Goal: Task Accomplishment & Management: Use online tool/utility

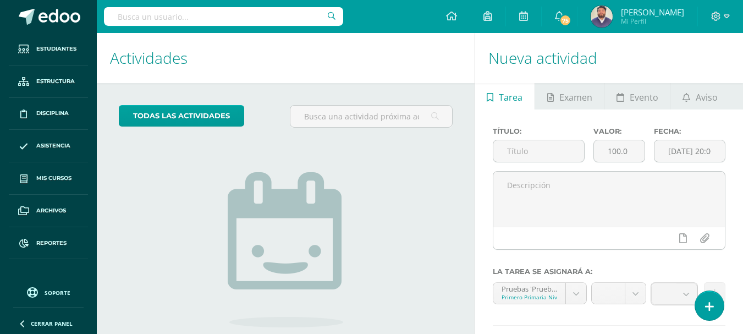
click at [167, 23] on input "text" at bounding box center [223, 16] width 239 height 19
type input "luis hernández"
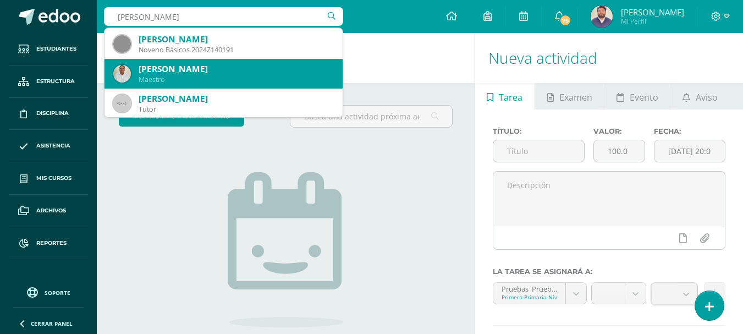
scroll to position [55, 0]
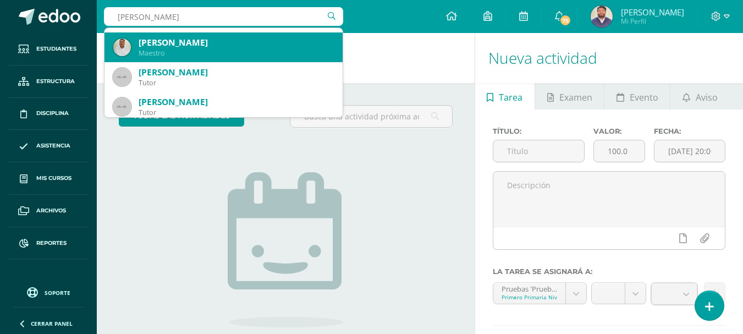
click at [177, 54] on div "Maestro" at bounding box center [236, 52] width 195 height 9
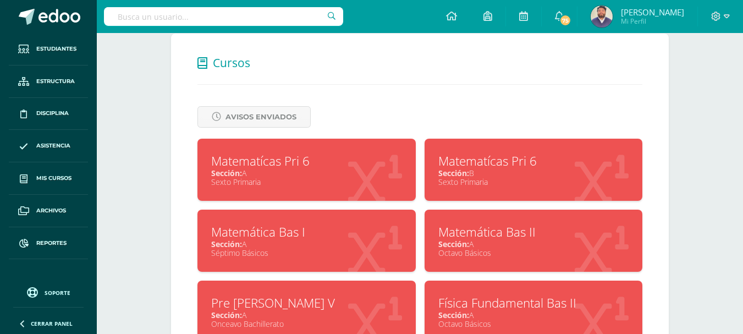
scroll to position [440, 0]
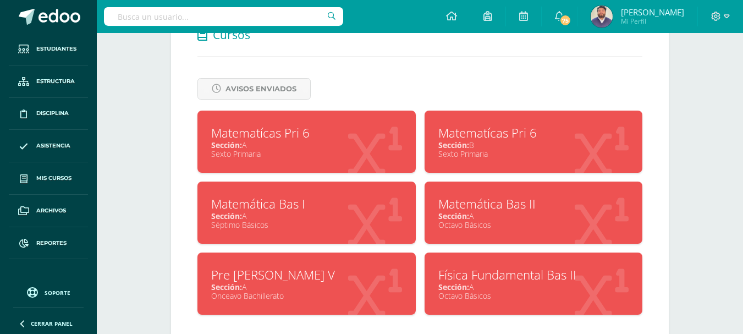
click at [327, 147] on div "Sección: A" at bounding box center [306, 145] width 191 height 10
drag, startPoint x: 477, startPoint y: 142, endPoint x: 436, endPoint y: 130, distance: 42.8
click at [435, 129] on div "Matematícas Pri 6 Sección: B Sexto Primaria" at bounding box center [534, 142] width 218 height 62
click at [332, 212] on div "Sección: A" at bounding box center [306, 216] width 191 height 10
click at [310, 208] on div "Matemática Bas I" at bounding box center [306, 203] width 191 height 17
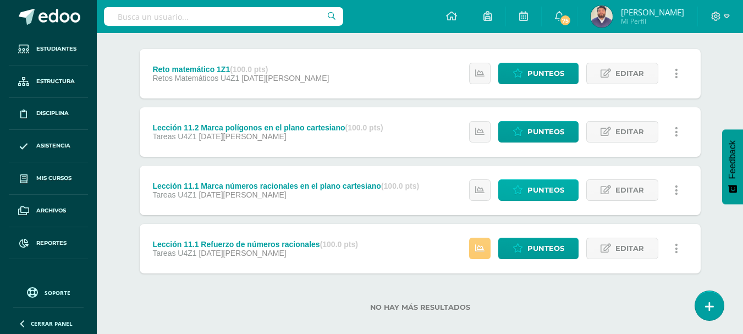
scroll to position [147, 0]
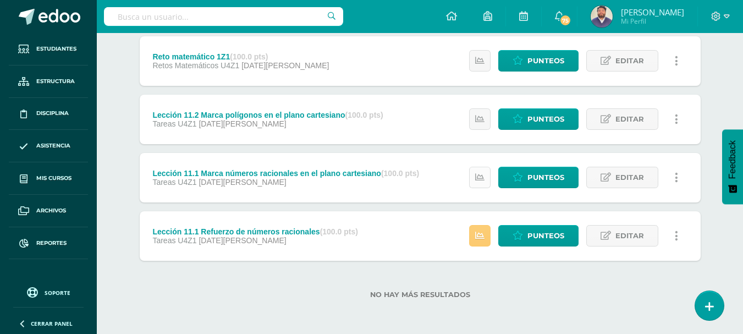
click at [479, 178] on icon at bounding box center [479, 177] width 9 height 9
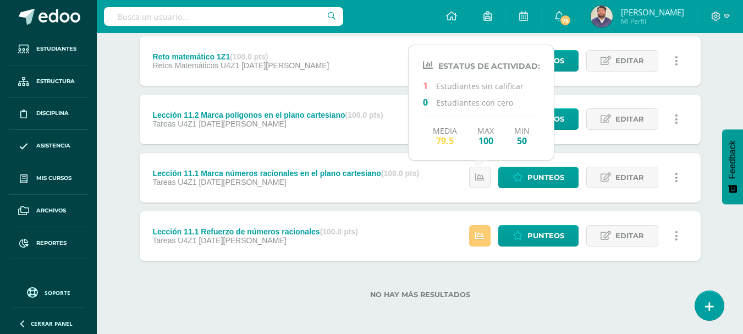
click at [124, 132] on div "Unidad 4 Unidad 1 Unidad 2 Unidad 3 Unidad 4 Resumen de unidad Descargar como H…" at bounding box center [420, 148] width 605 height 372
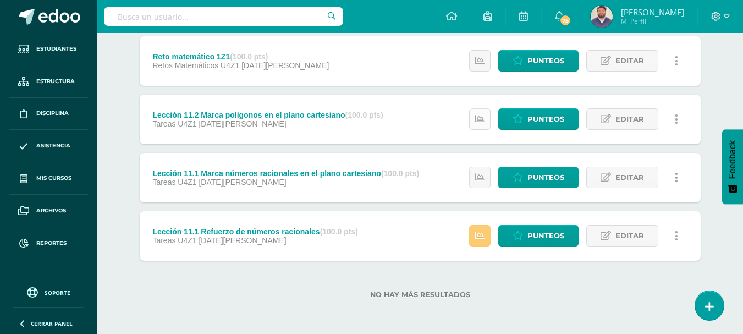
click at [474, 122] on link at bounding box center [479, 118] width 21 height 21
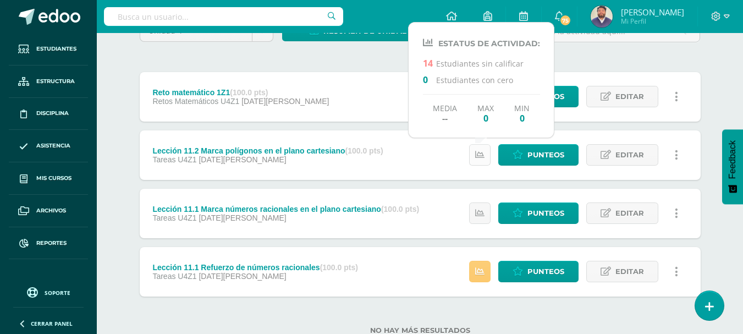
scroll to position [92, 0]
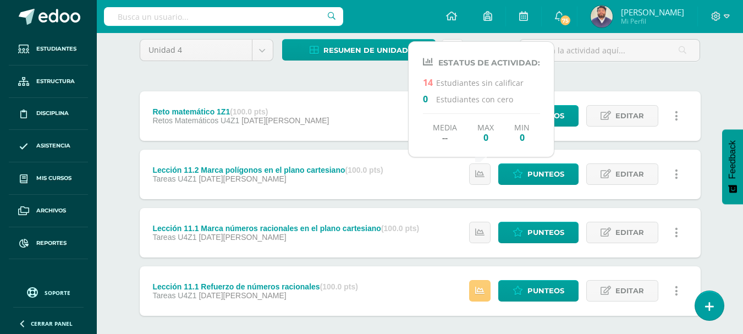
click at [118, 117] on div "Unidad 4 Unidad 1 Unidad 2 Unidad 3 Unidad 4 Resumen de unidad Descargar como H…" at bounding box center [420, 203] width 605 height 372
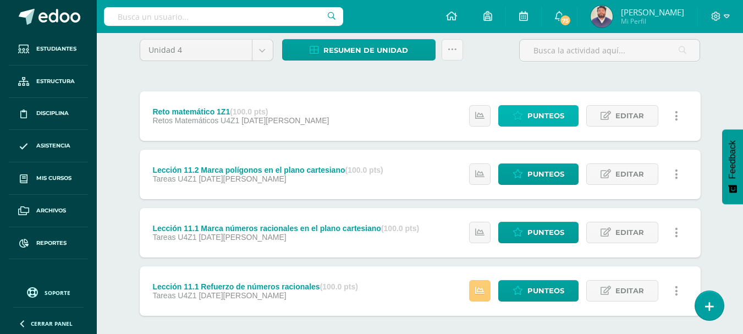
click at [524, 118] on link "Punteos" at bounding box center [538, 115] width 80 height 21
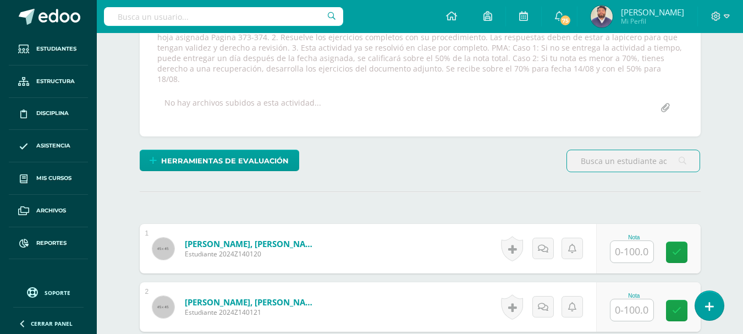
scroll to position [111, 0]
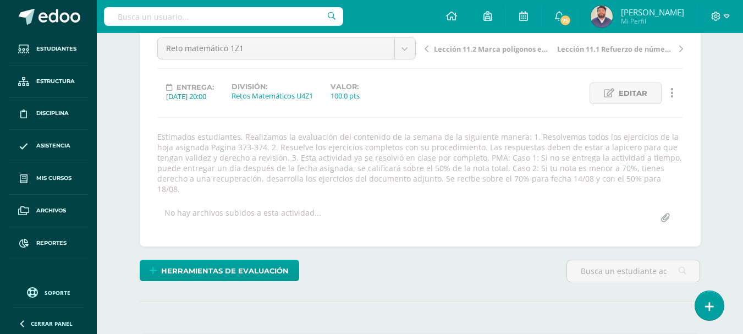
click at [668, 207] on input "file" at bounding box center [665, 217] width 21 height 21
type input "C:\fakepath\PMA Reto 1 6A.pdf"
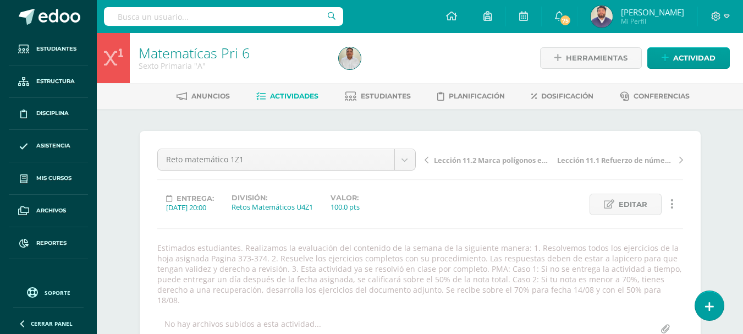
scroll to position [165, 0]
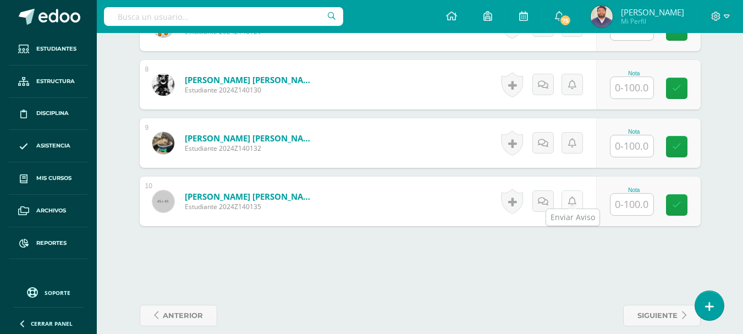
scroll to position [797, 0]
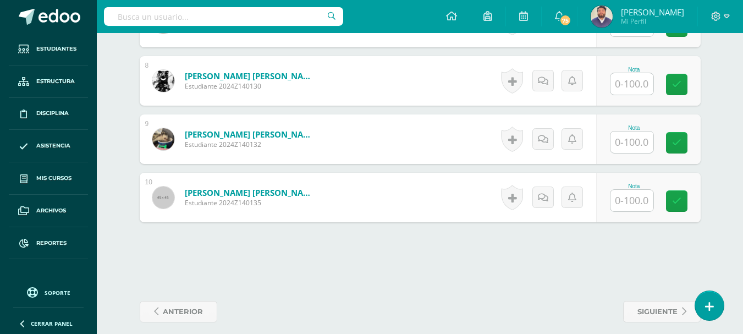
click at [627, 192] on input "text" at bounding box center [632, 200] width 43 height 21
type input "60"
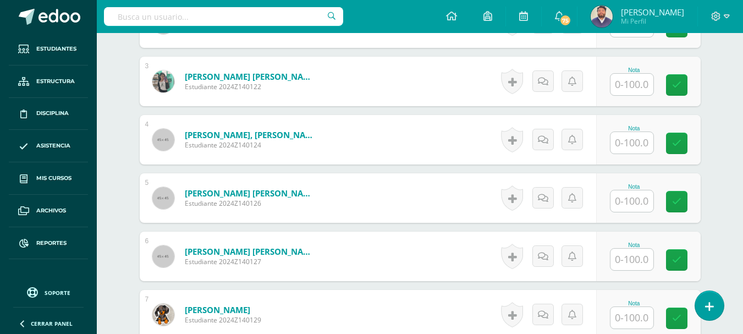
scroll to position [523, 0]
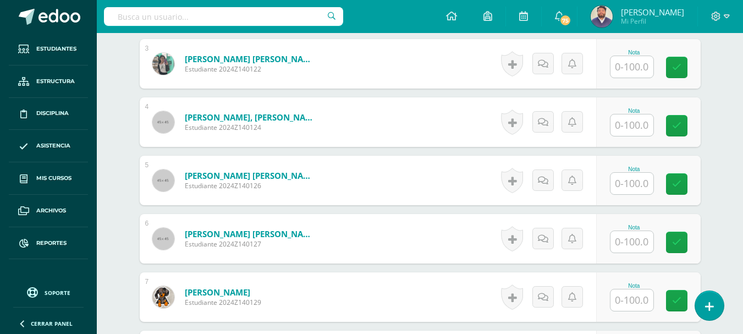
click at [634, 125] on div at bounding box center [632, 125] width 44 height 23
click at [632, 115] on input "text" at bounding box center [632, 124] width 43 height 21
type input "65"
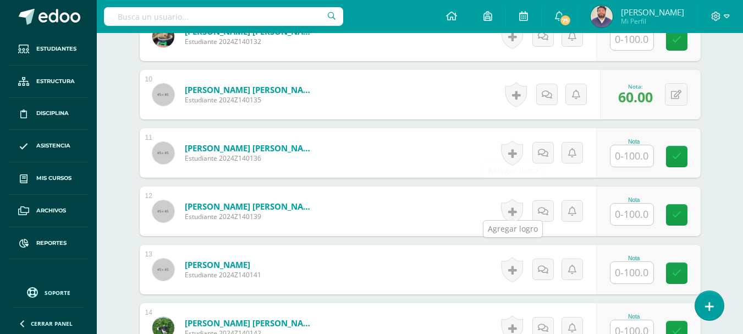
scroll to position [908, 0]
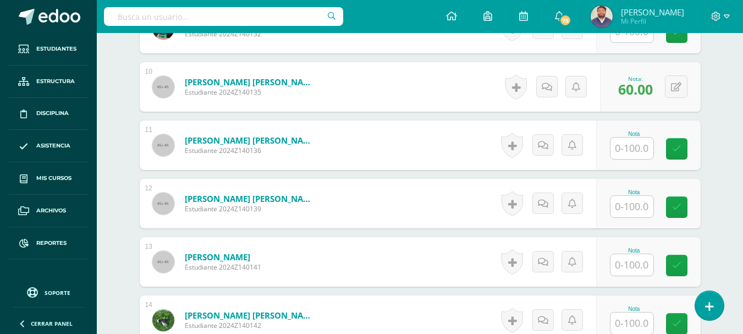
click at [635, 196] on input "text" at bounding box center [632, 206] width 43 height 21
type input "50"
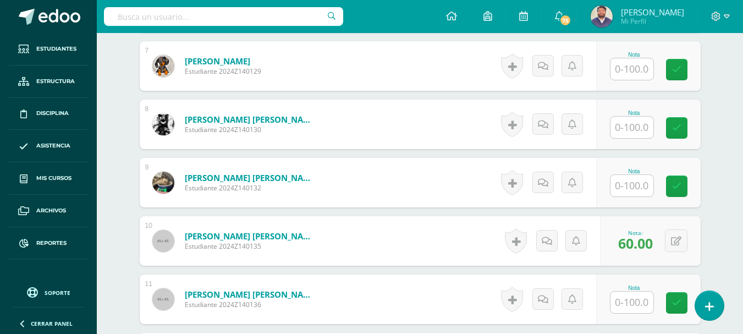
scroll to position [704, 0]
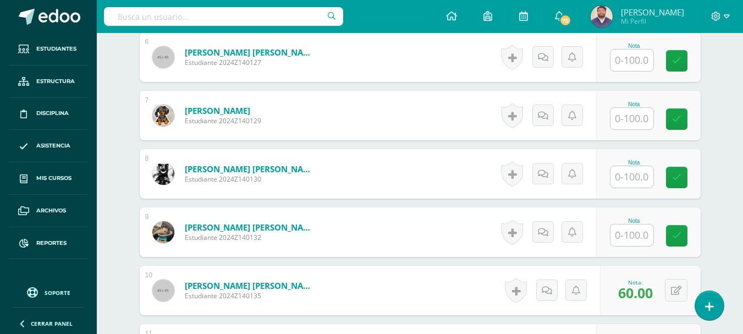
click at [623, 167] on input "text" at bounding box center [632, 176] width 43 height 21
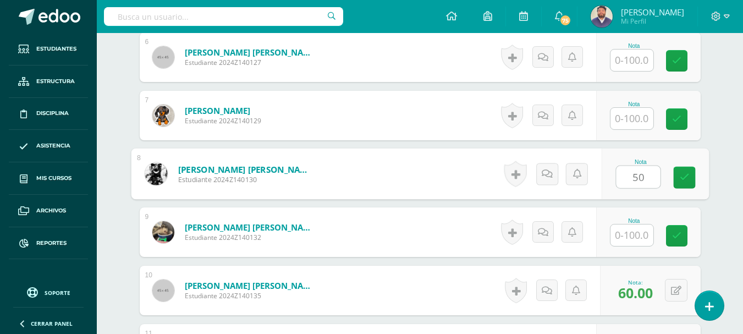
type input "50"
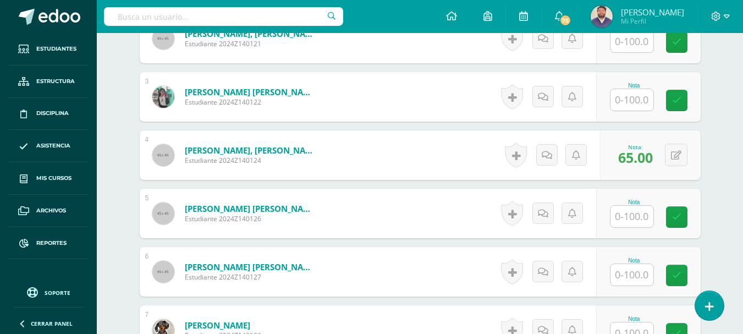
scroll to position [539, 0]
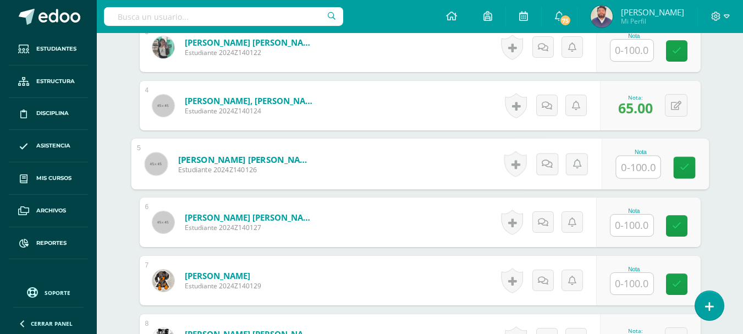
click at [630, 164] on input "text" at bounding box center [638, 167] width 44 height 22
type input "85"
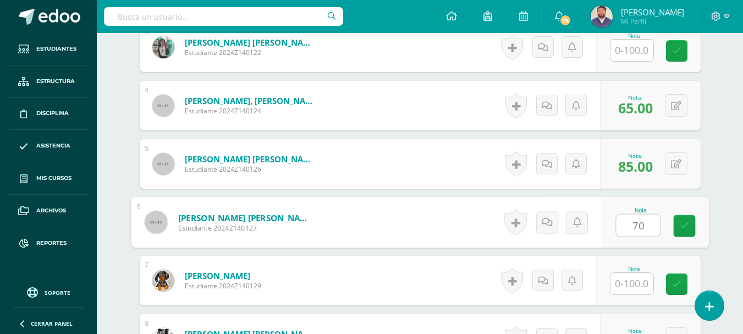
type input "70"
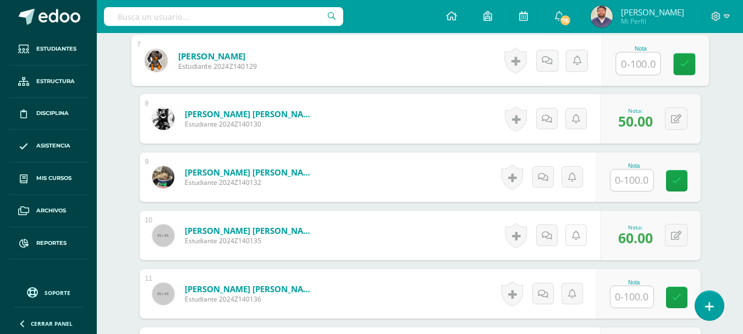
scroll to position [924, 0]
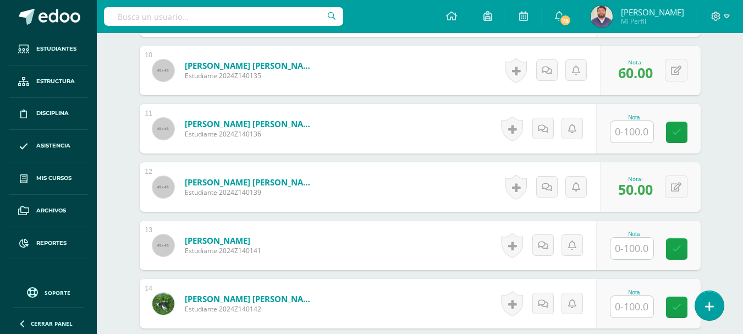
click at [634, 238] on input "text" at bounding box center [632, 248] width 43 height 21
type input "100"
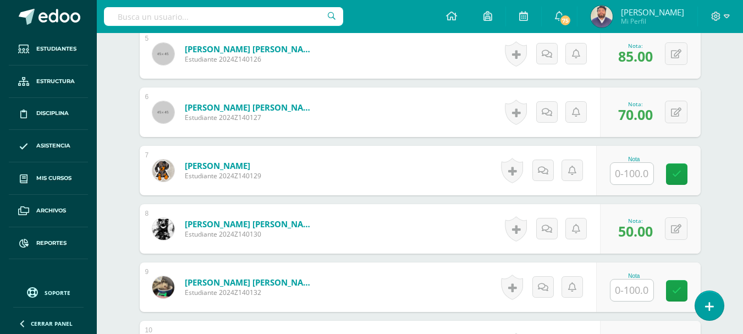
scroll to position [429, 0]
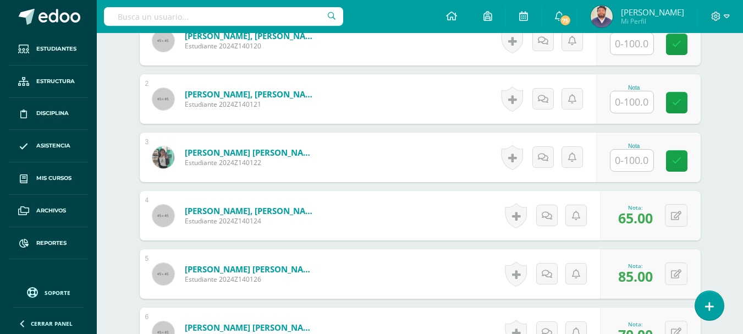
click at [660, 154] on div "Nota" at bounding box center [648, 158] width 105 height 50
click at [640, 152] on input "text" at bounding box center [632, 160] width 43 height 21
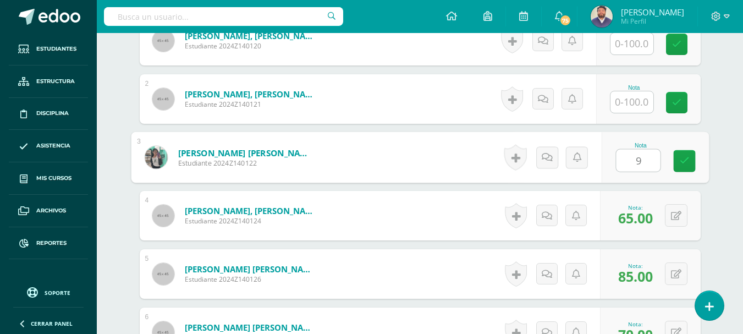
type input "95"
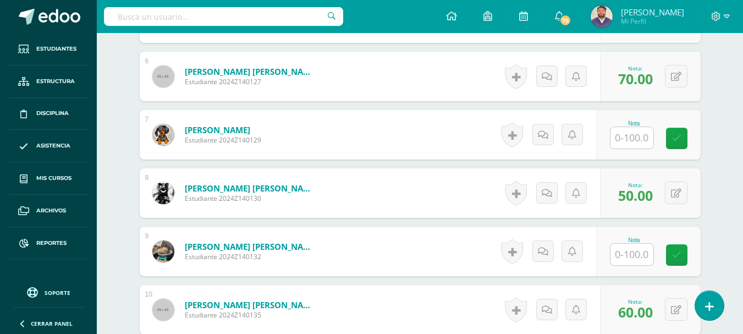
scroll to position [704, 0]
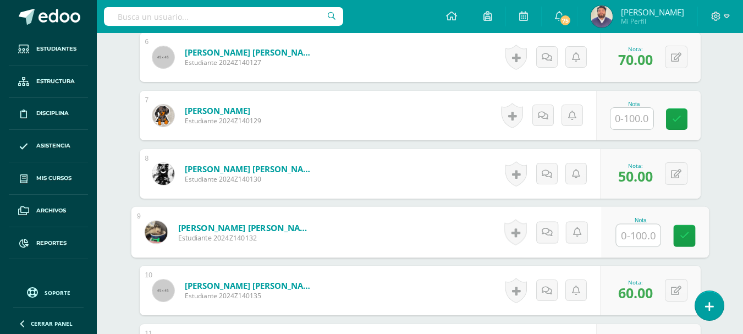
click at [632, 224] on input "text" at bounding box center [638, 235] width 44 height 22
type input "100"
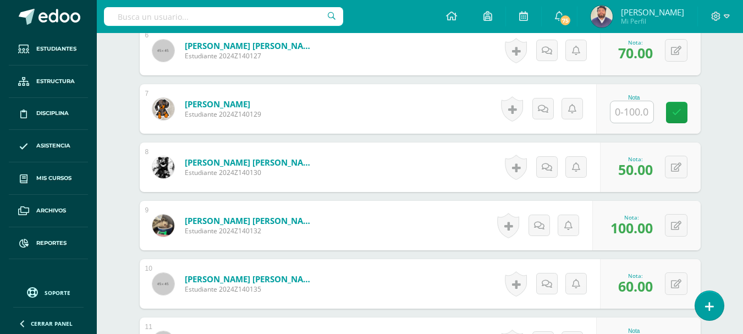
scroll to position [649, 0]
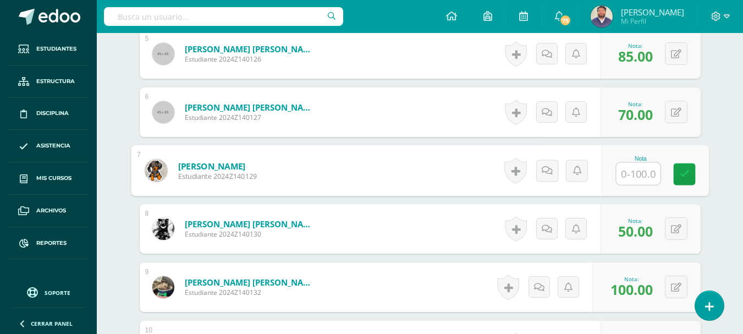
click at [649, 163] on input "text" at bounding box center [638, 174] width 44 height 22
type input "100"
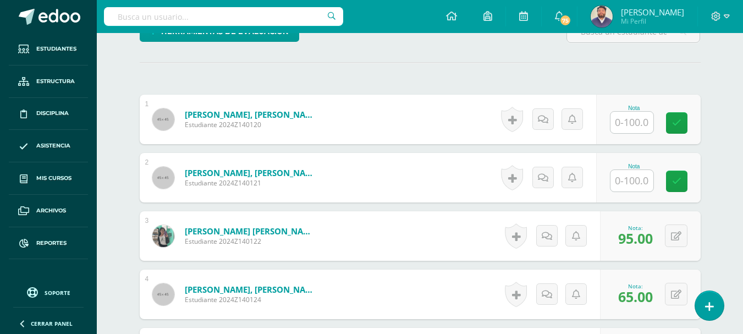
scroll to position [319, 0]
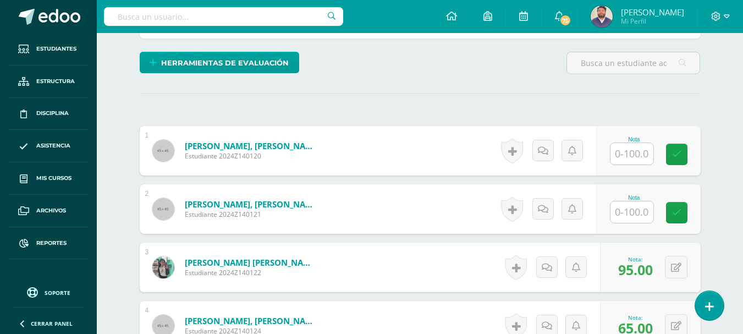
click at [632, 201] on input "text" at bounding box center [632, 211] width 43 height 21
type input "35"
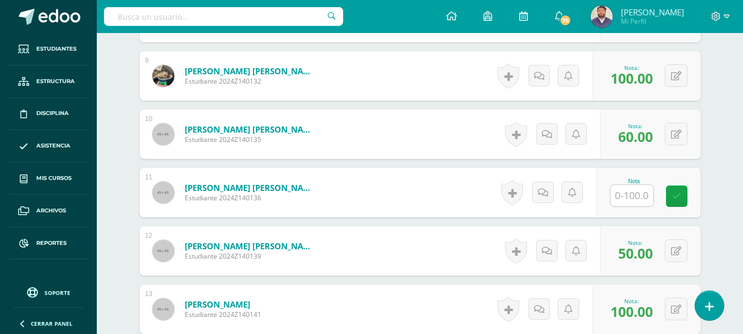
scroll to position [869, 0]
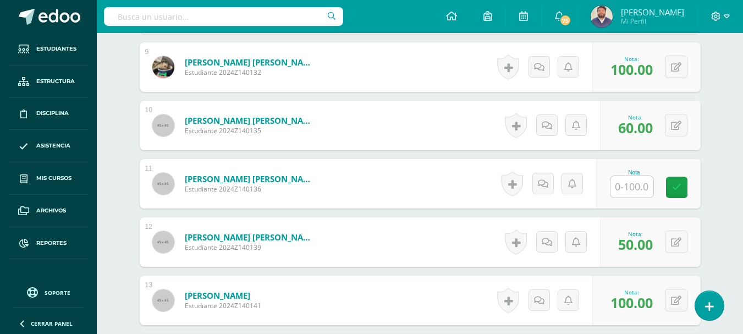
click at [631, 176] on input "text" at bounding box center [632, 186] width 43 height 21
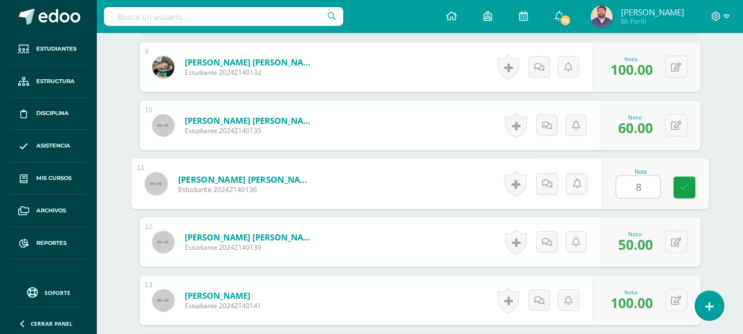
type input "85"
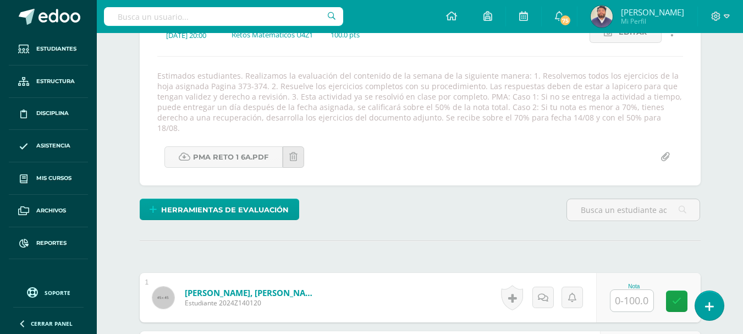
scroll to position [154, 0]
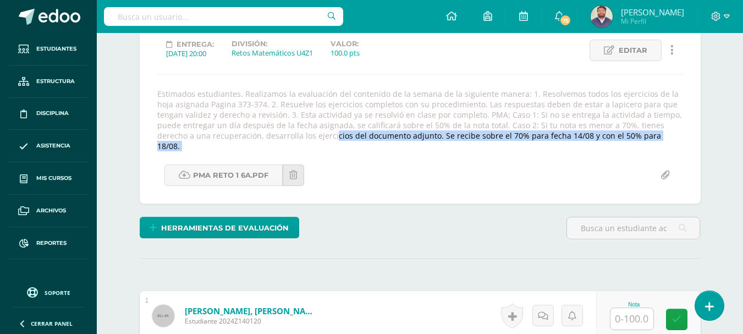
drag, startPoint x: 209, startPoint y: 134, endPoint x: 606, endPoint y: 145, distance: 396.8
click at [606, 145] on div "Reto matemático 1Z1 Lección 11.1 Marca números racionales en el plano cartesian…" at bounding box center [420, 89] width 526 height 191
copy div "desarrolla los ejercicios del documento adjunto. Se recibe sobre el 70% para fe…"
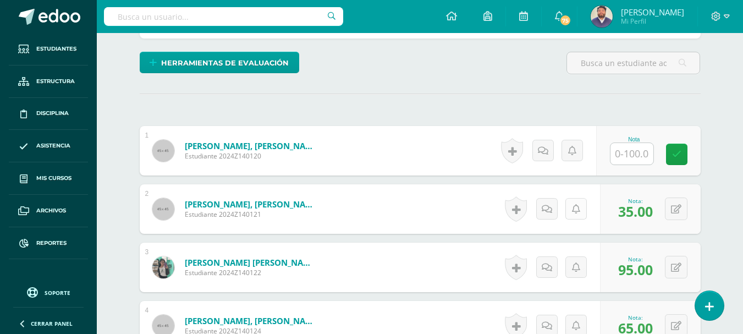
scroll to position [374, 0]
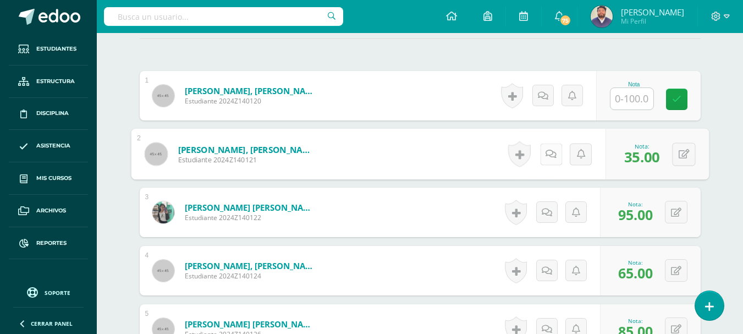
click at [542, 147] on link at bounding box center [551, 154] width 22 height 22
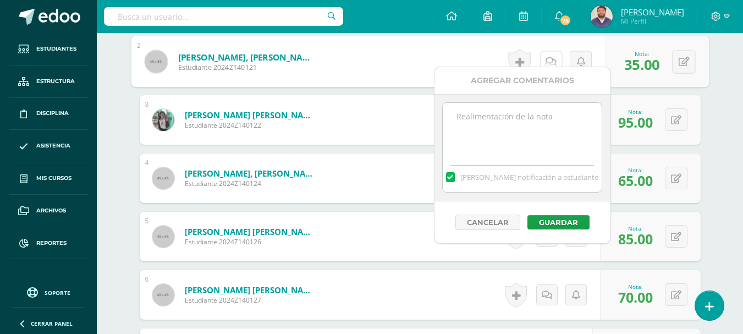
scroll to position [484, 0]
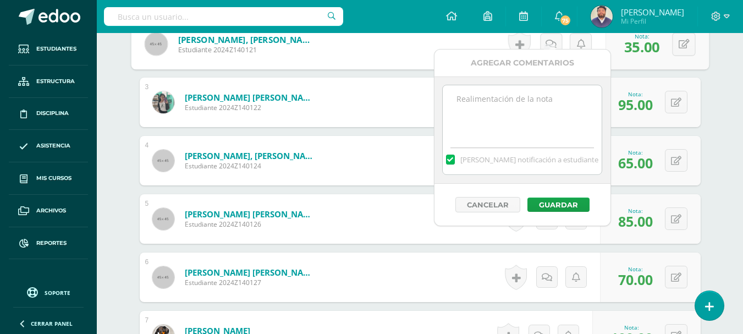
click at [484, 90] on textarea at bounding box center [522, 112] width 159 height 55
paste textarea "desarrolla los ejercicios del documento adjunto. Se recibe sobre el 70% para fe…"
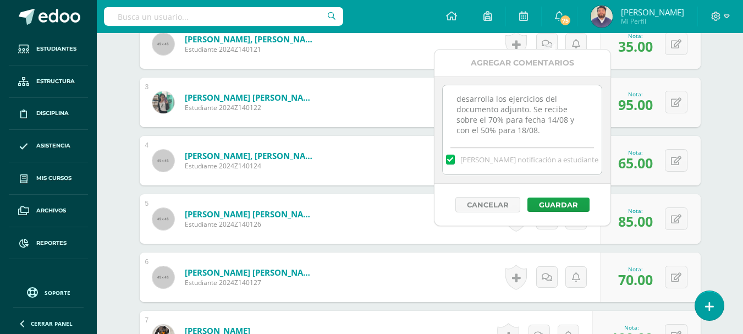
scroll to position [6, 0]
click at [465, 92] on textarea "desarrolla los ejercicios del documento adjunto. Se recibe sobre el 70% para fe…" at bounding box center [522, 112] width 159 height 55
drag, startPoint x: 542, startPoint y: 129, endPoint x: 435, endPoint y: 96, distance: 112.1
click at [435, 96] on div "Desarrolle los ejercicios del documento adjunto. Se recibe sobre el 70% para fe…" at bounding box center [523, 129] width 176 height 107
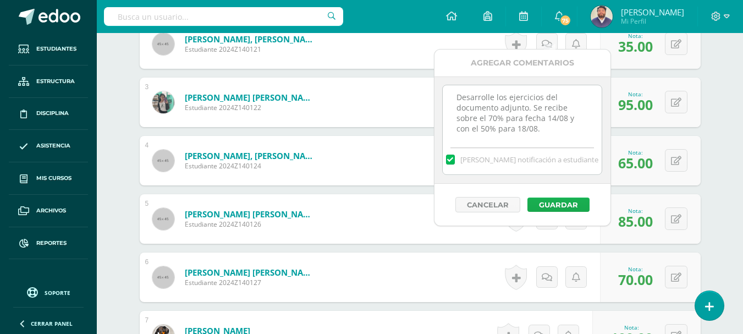
type textarea "Desarrolle los ejercicios del documento adjunto. Se recibe sobre el 70% para fe…"
click at [540, 202] on button "Guardar" at bounding box center [559, 205] width 62 height 14
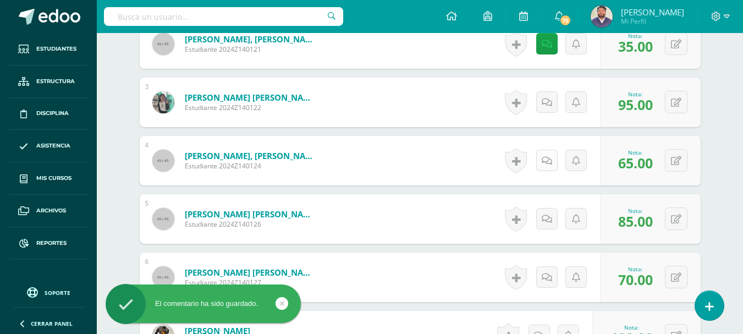
click at [542, 150] on link at bounding box center [546, 160] width 21 height 21
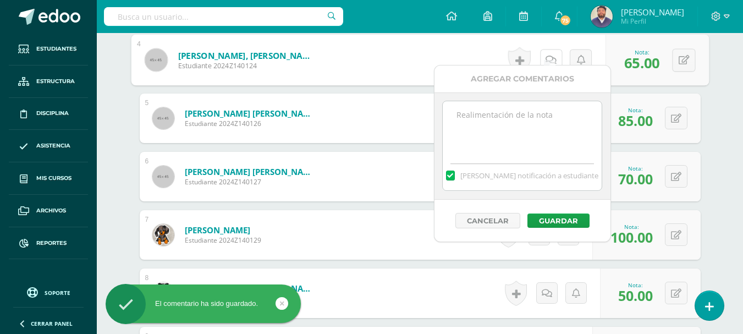
scroll to position [594, 0]
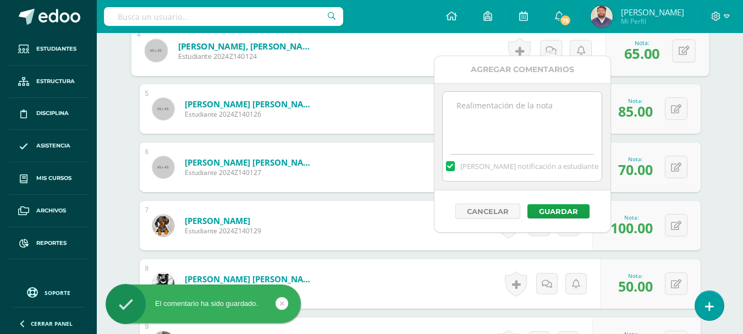
click at [472, 116] on textarea at bounding box center [522, 119] width 159 height 55
paste textarea "Desarrolle los ejercicios del documento adjunto. Se recibe sobre el 70% para fe…"
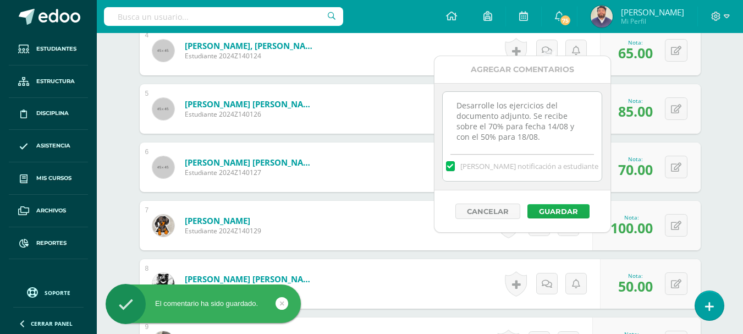
type textarea "Desarrolle los ejercicios del documento adjunto. Se recibe sobre el 70% para fe…"
click at [561, 209] on button "Guardar" at bounding box center [559, 211] width 62 height 14
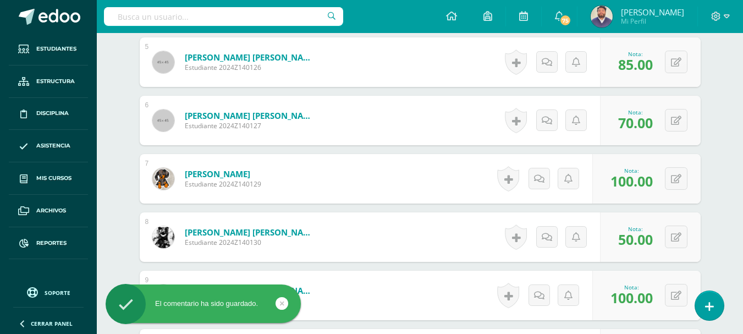
scroll to position [704, 0]
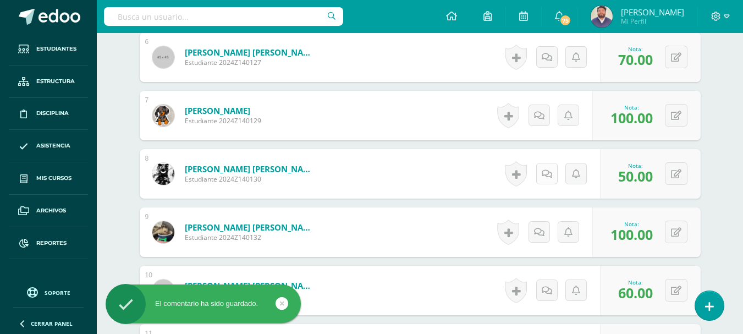
click at [542, 171] on link at bounding box center [546, 173] width 21 height 21
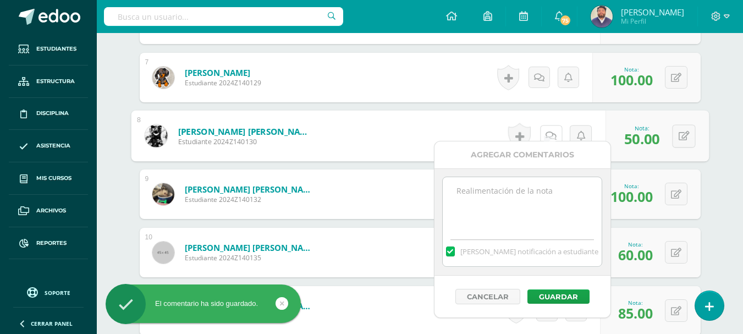
scroll to position [759, 0]
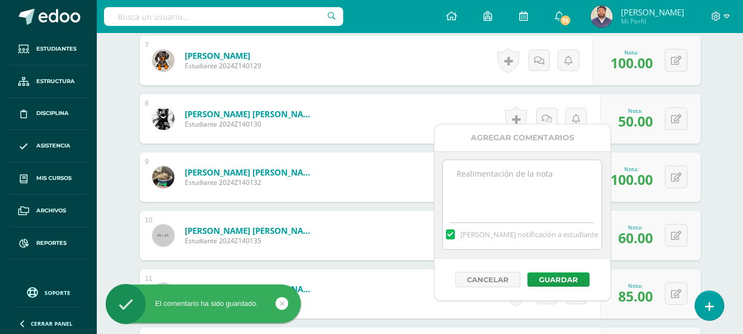
click at [532, 174] on textarea at bounding box center [522, 187] width 159 height 55
paste textarea "Desarrolle los ejercicios del documento adjunto. Se recibe sobre el 70% para fe…"
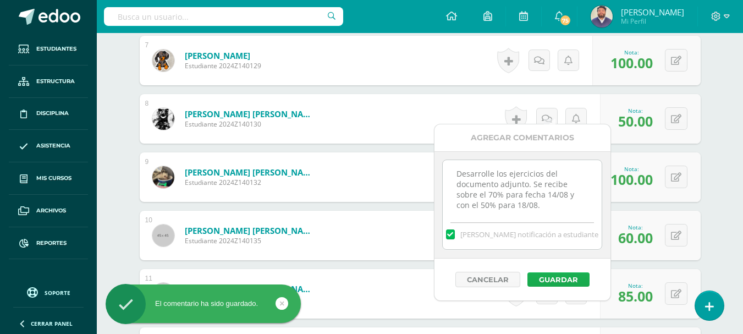
type textarea "Desarrolle los ejercicios del documento adjunto. Se recibe sobre el 70% para fe…"
click at [553, 276] on button "Guardar" at bounding box center [559, 279] width 62 height 14
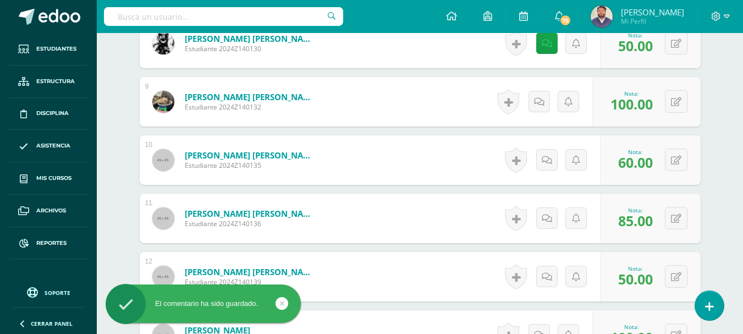
scroll to position [869, 0]
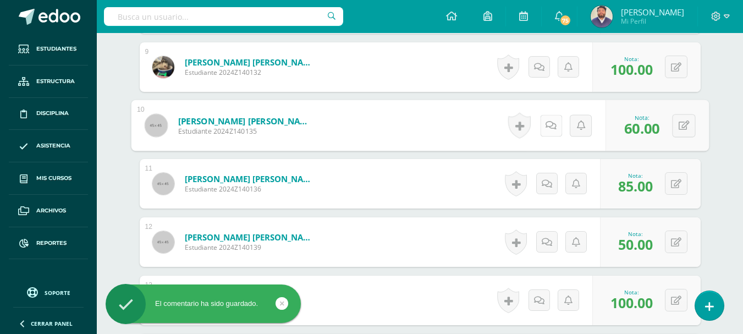
click at [547, 120] on icon at bounding box center [551, 124] width 11 height 9
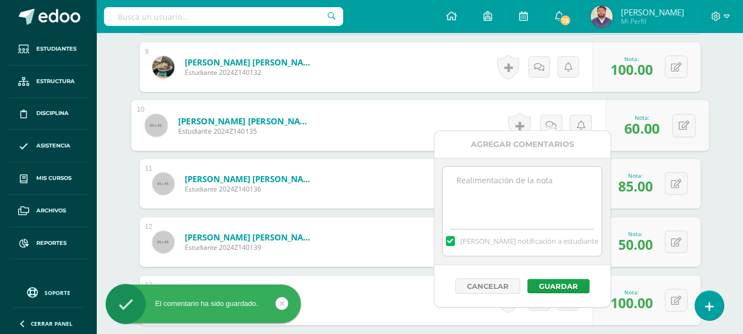
click at [541, 178] on textarea at bounding box center [522, 194] width 159 height 55
paste textarea "Desarrolle los ejercicios del documento adjunto. Se recibe sobre el 70% para fe…"
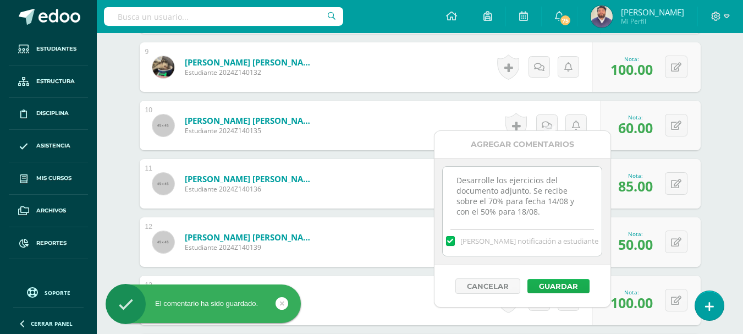
type textarea "Desarrolle los ejercicios del documento adjunto. Se recibe sobre el 70% para fe…"
click at [557, 288] on button "Guardar" at bounding box center [559, 286] width 62 height 14
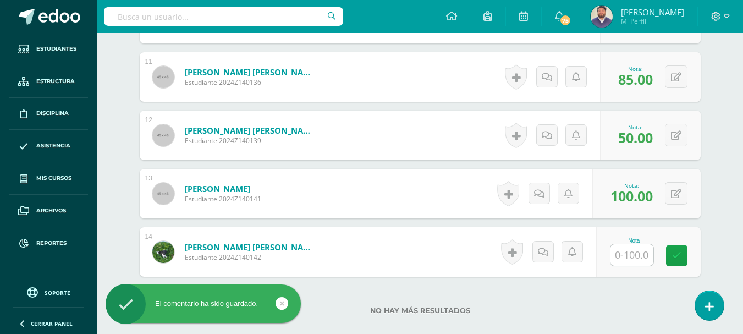
scroll to position [979, 0]
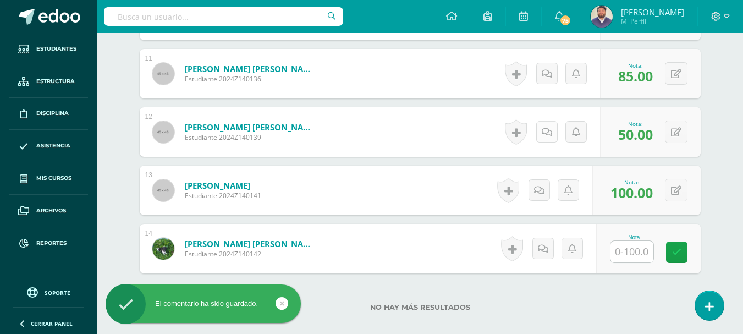
click at [547, 128] on icon at bounding box center [547, 132] width 10 height 9
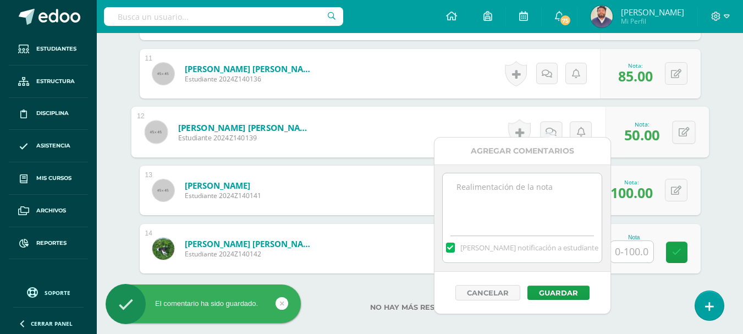
click at [506, 200] on textarea at bounding box center [522, 200] width 159 height 55
paste textarea "Desarrolle los ejercicios del documento adjunto. Se recibe sobre el 70% para fe…"
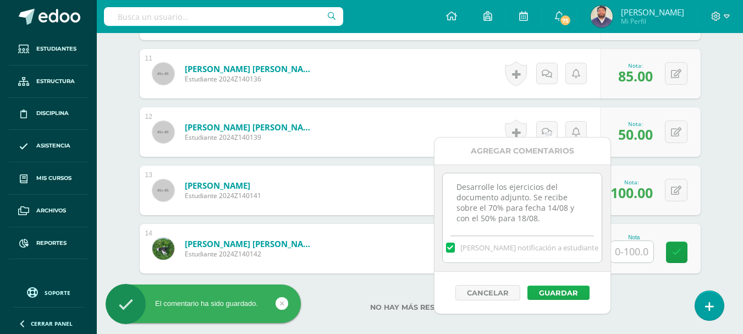
type textarea "Desarrolle los ejercicios del documento adjunto. Se recibe sobre el 70% para fe…"
click at [556, 287] on button "Guardar" at bounding box center [559, 293] width 62 height 14
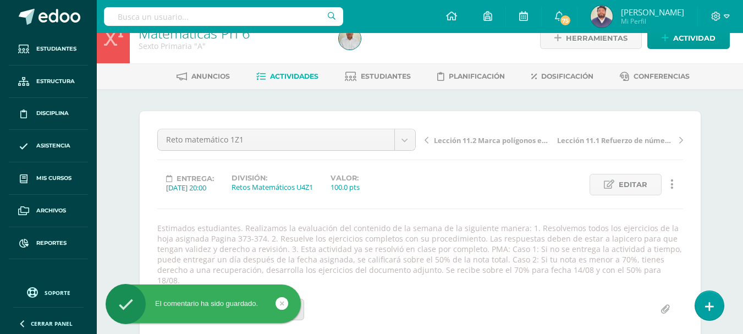
scroll to position [0, 0]
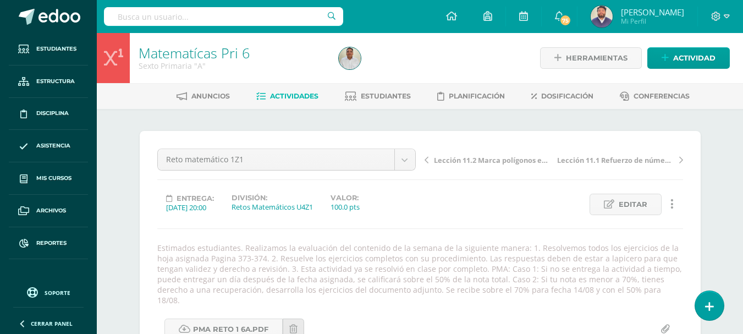
click at [283, 102] on link "Actividades" at bounding box center [287, 96] width 62 height 18
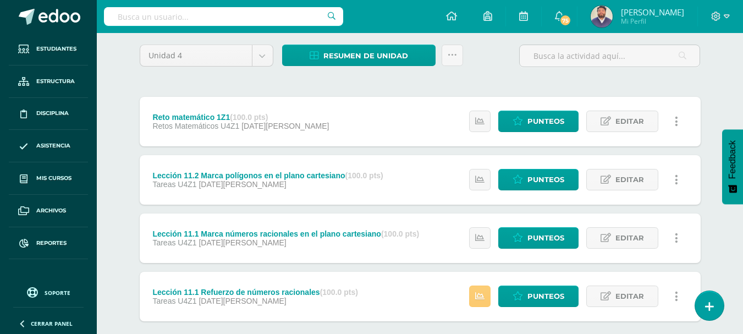
scroll to position [110, 0]
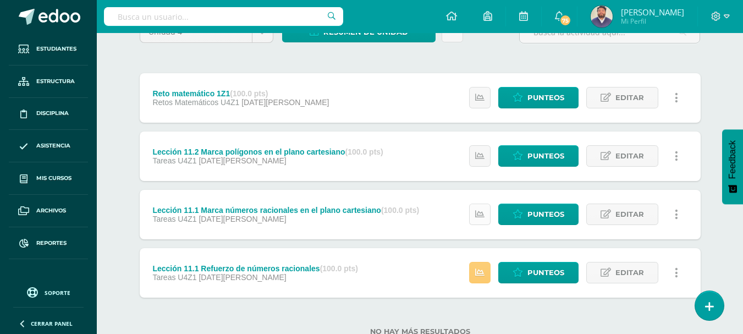
click at [482, 212] on icon at bounding box center [479, 214] width 9 height 9
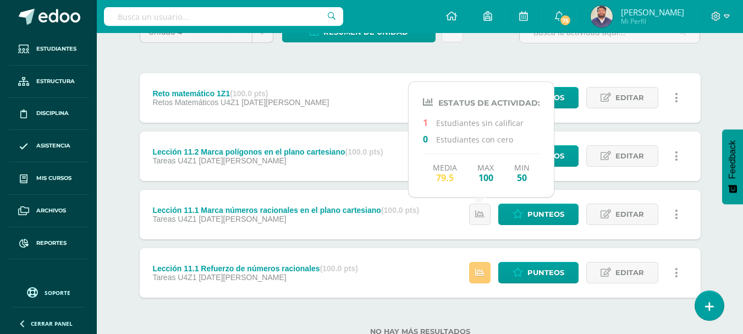
drag, startPoint x: 133, startPoint y: 101, endPoint x: 186, endPoint y: 101, distance: 52.8
click at [134, 101] on div "Unidad 4 Unidad 1 Unidad 2 Unidad 3 Unidad 4 Resumen de unidad Descargar como H…" at bounding box center [420, 185] width 605 height 372
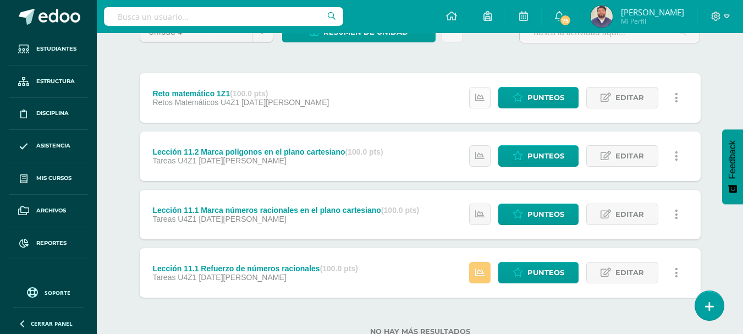
click at [479, 97] on icon at bounding box center [479, 97] width 9 height 9
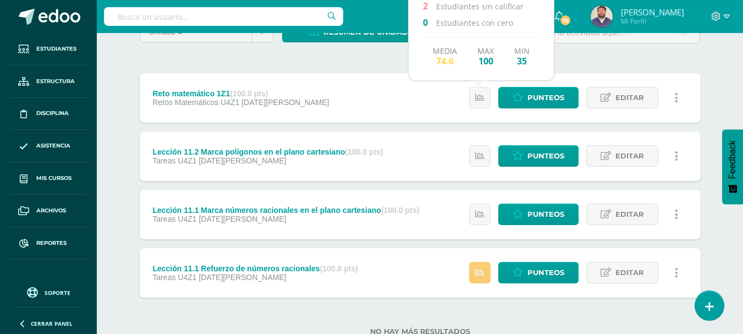
click at [110, 128] on div "Matematícas Pri 6 Sexto Primaria "A" Herramientas Detalle de asistencias Activi…" at bounding box center [420, 147] width 646 height 448
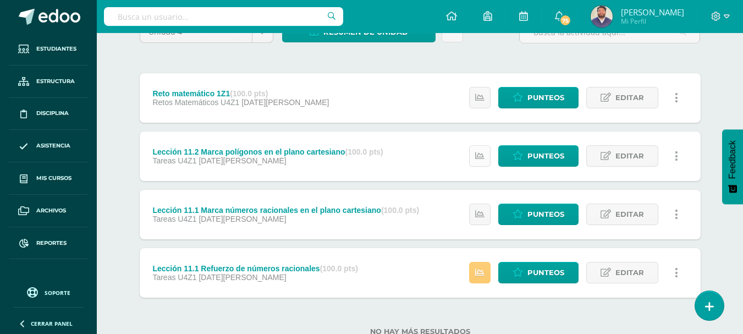
click at [479, 157] on icon at bounding box center [479, 155] width 9 height 9
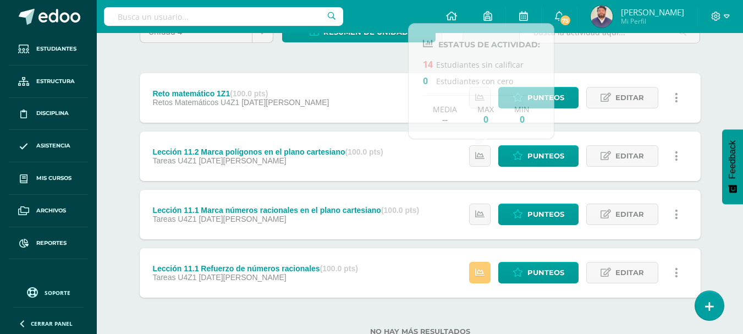
drag, startPoint x: 117, startPoint y: 155, endPoint x: 123, endPoint y: 155, distance: 6.1
click at [118, 155] on div "Unidad 4 Unidad 1 Unidad 2 Unidad 3 Unidad 4 Resumen de unidad Descargar como H…" at bounding box center [420, 185] width 605 height 372
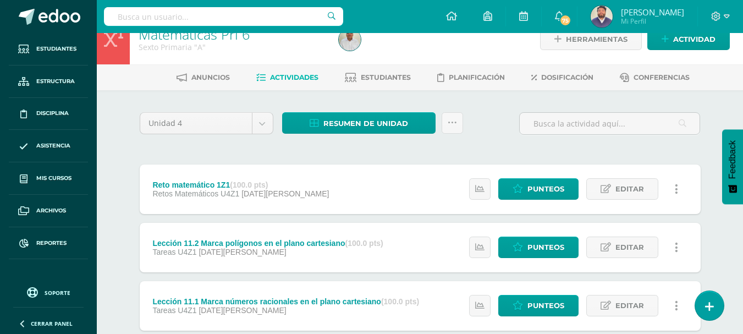
scroll to position [0, 0]
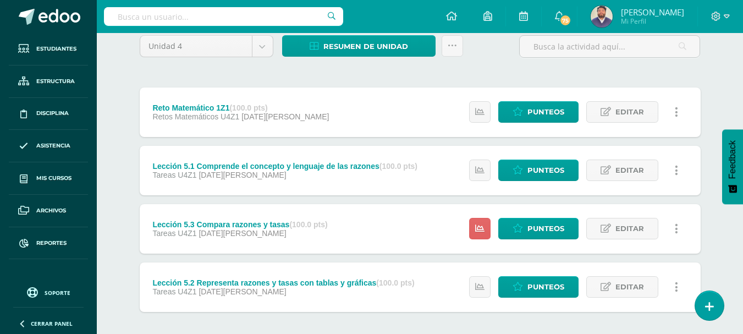
scroll to position [147, 0]
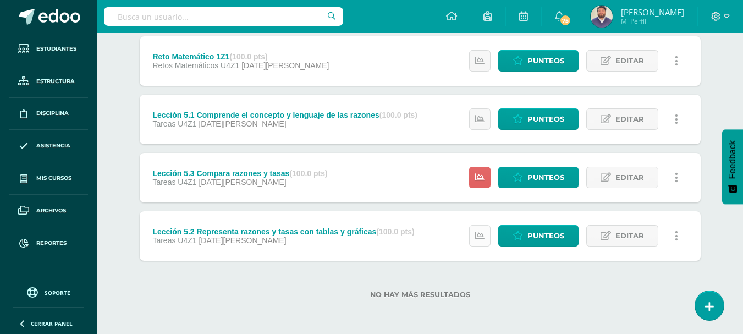
click at [486, 233] on link at bounding box center [479, 235] width 21 height 21
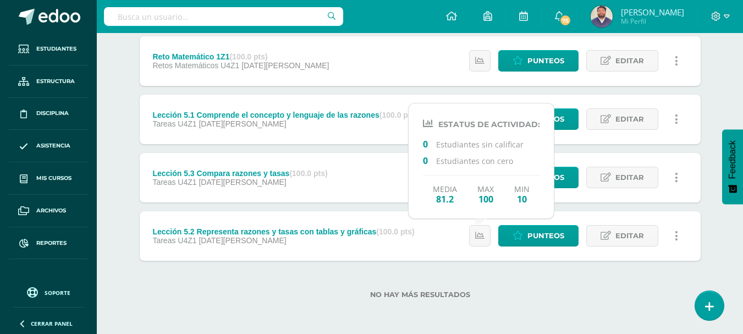
click at [480, 267] on div "No hay más resultados" at bounding box center [420, 286] width 561 height 51
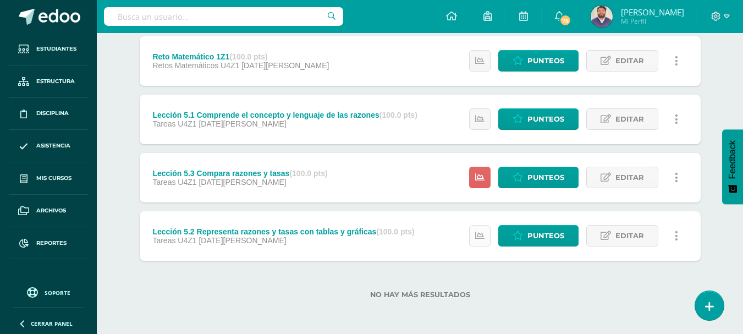
click at [479, 231] on icon at bounding box center [479, 235] width 9 height 9
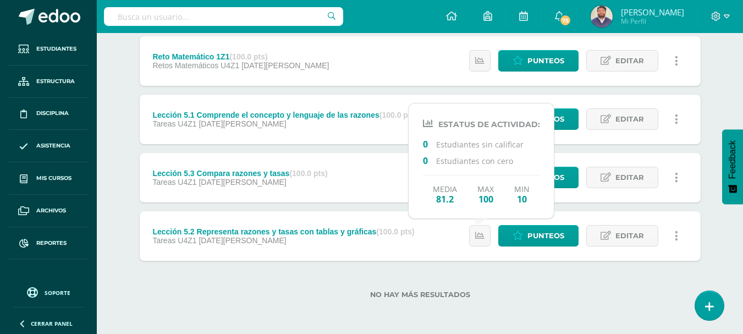
click at [494, 273] on div "No hay más resultados" at bounding box center [420, 286] width 561 height 51
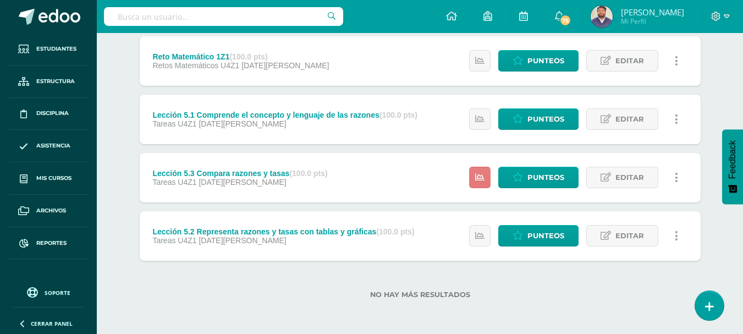
click at [480, 178] on icon at bounding box center [479, 177] width 9 height 9
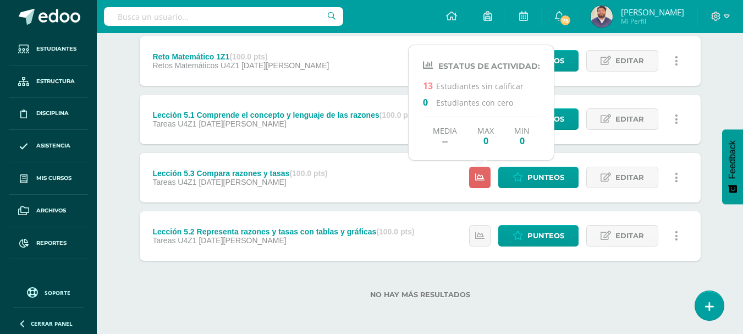
click at [128, 173] on div "Unidad 4 Unidad 1 Unidad 2 Unidad 3 Unidad 4 Resumen de unidad Descargar como H…" at bounding box center [420, 148] width 605 height 372
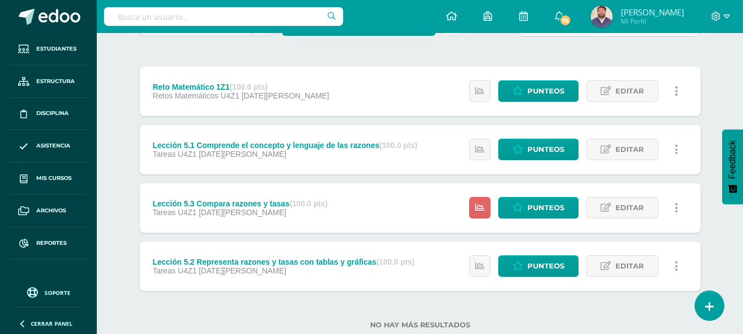
scroll to position [92, 0]
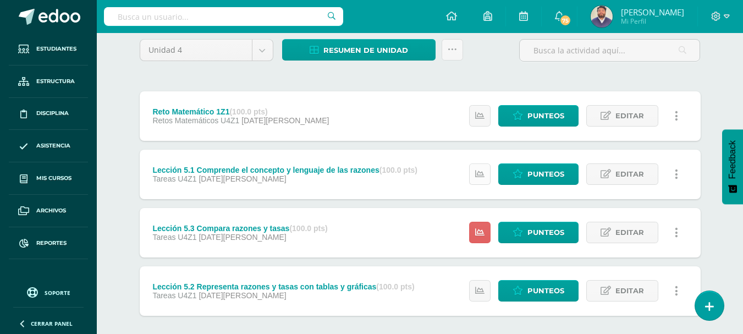
click at [480, 182] on link at bounding box center [479, 173] width 21 height 21
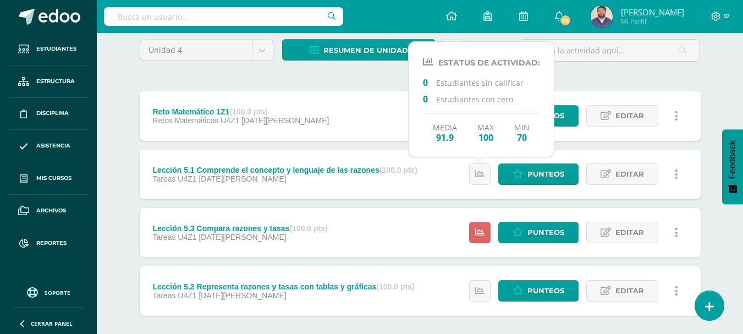
click at [119, 150] on div "Unidad 4 Unidad 1 Unidad 2 Unidad 3 Unidad 4 Resumen de unidad Descargar como H…" at bounding box center [420, 203] width 605 height 372
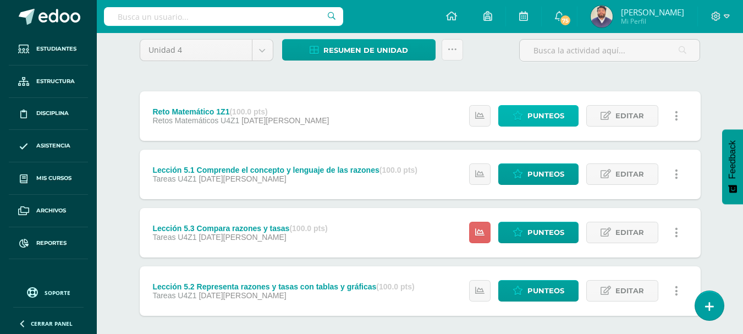
click at [526, 116] on link "Punteos" at bounding box center [538, 115] width 80 height 21
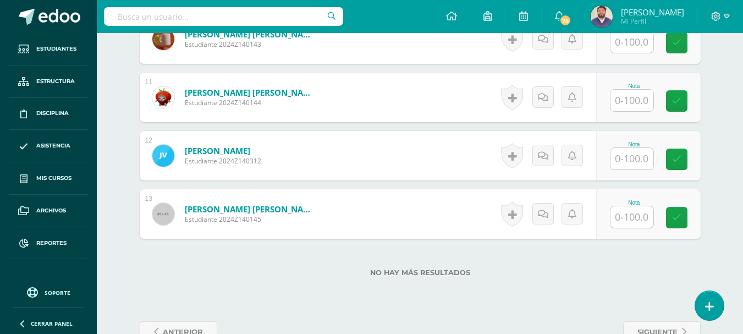
scroll to position [976, 0]
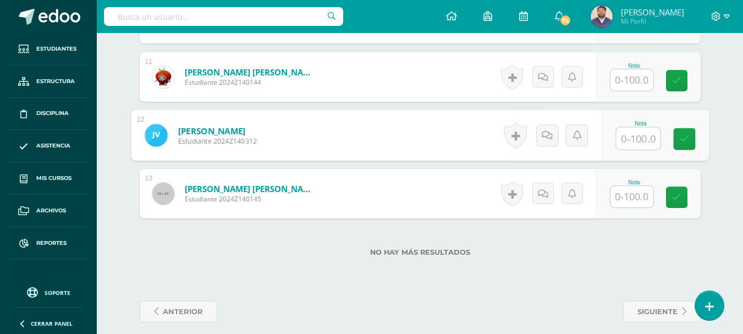
click at [634, 128] on input "text" at bounding box center [638, 139] width 44 height 22
type input "30"
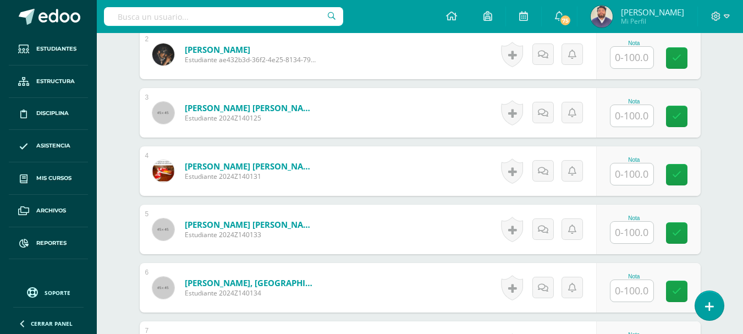
scroll to position [426, 0]
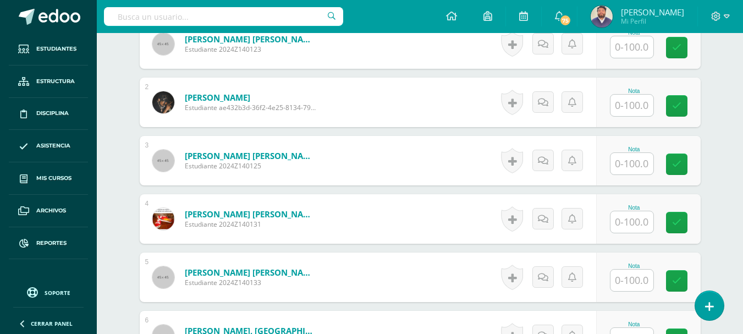
click at [622, 160] on input "text" at bounding box center [632, 163] width 43 height 21
type input "25"
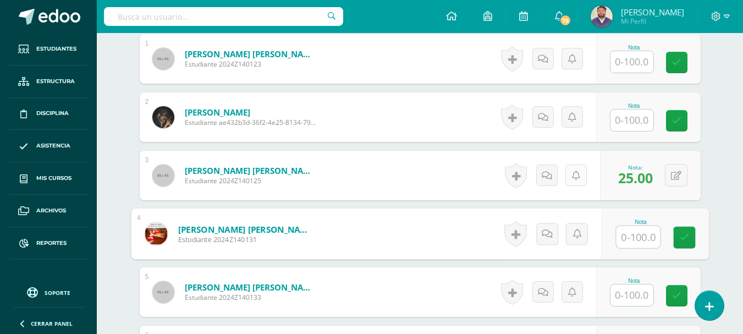
scroll to position [371, 0]
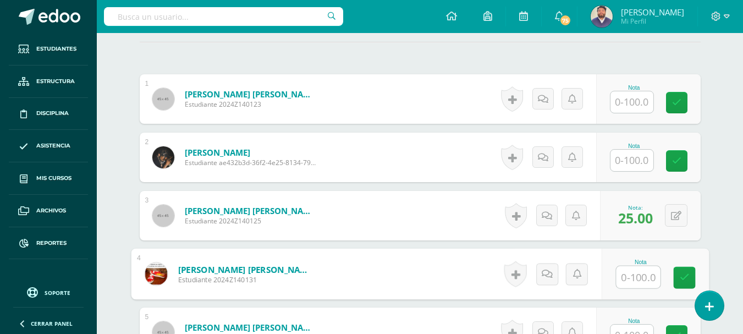
click at [632, 96] on input "text" at bounding box center [632, 101] width 43 height 21
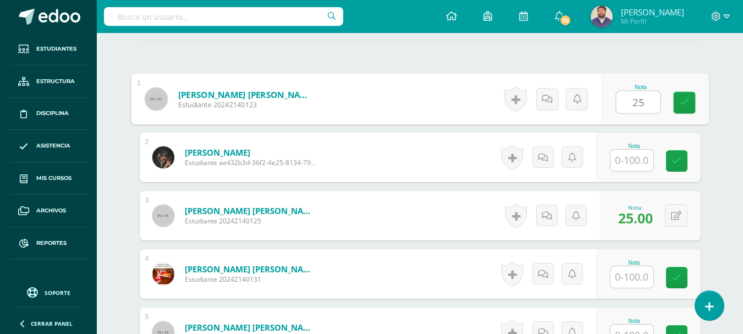
type input "25"
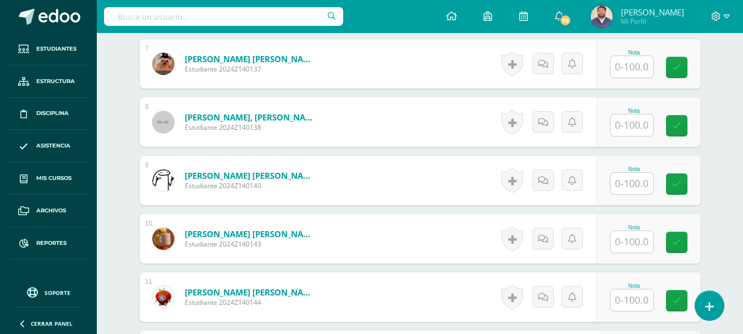
scroll to position [811, 0]
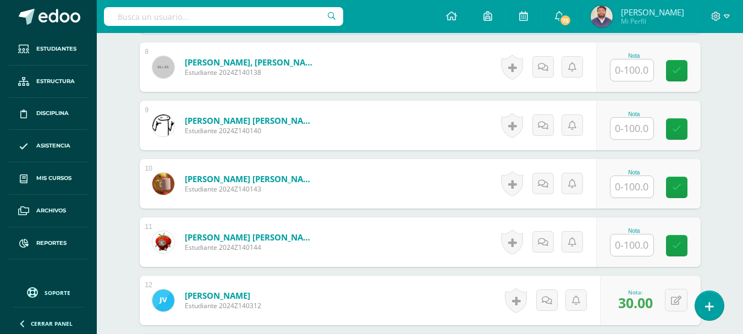
click at [633, 176] on input "text" at bounding box center [632, 186] width 43 height 21
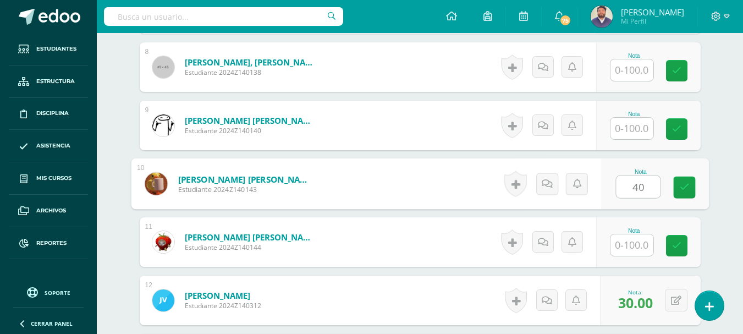
type input "40"
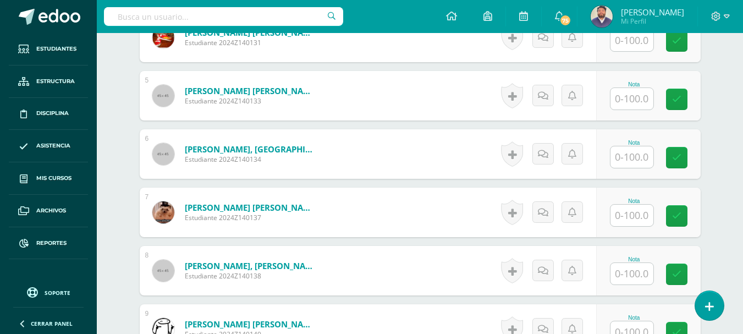
scroll to position [591, 0]
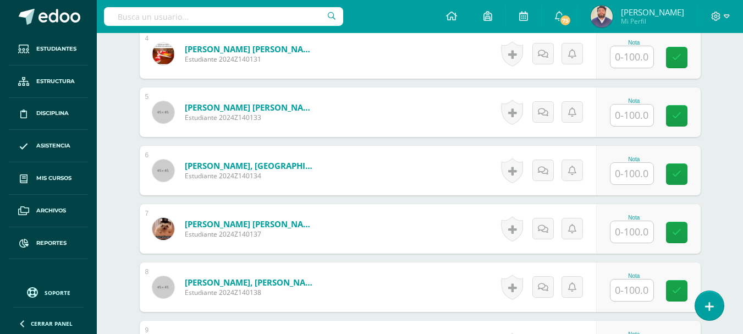
click at [622, 105] on input "text" at bounding box center [632, 115] width 43 height 21
type input "10"
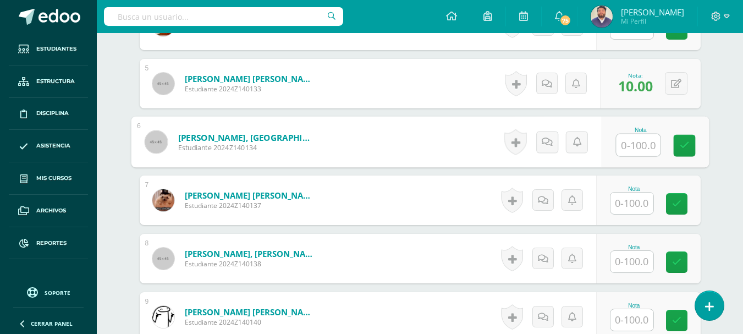
scroll to position [646, 0]
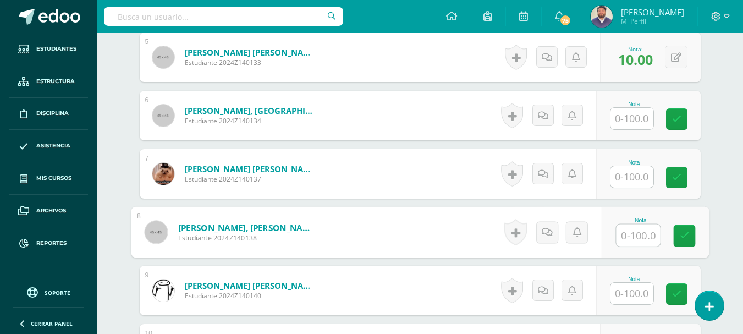
click at [638, 226] on input "text" at bounding box center [638, 235] width 44 height 22
type input "30"
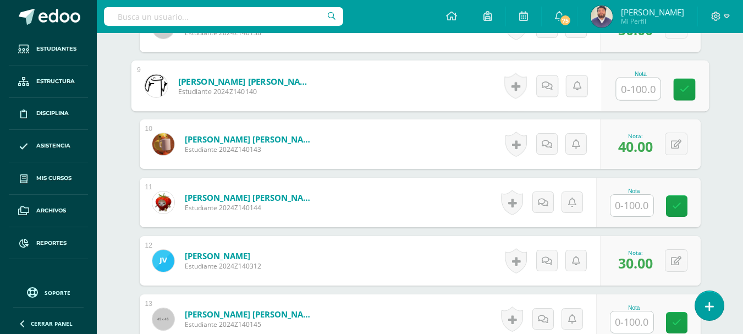
scroll to position [866, 0]
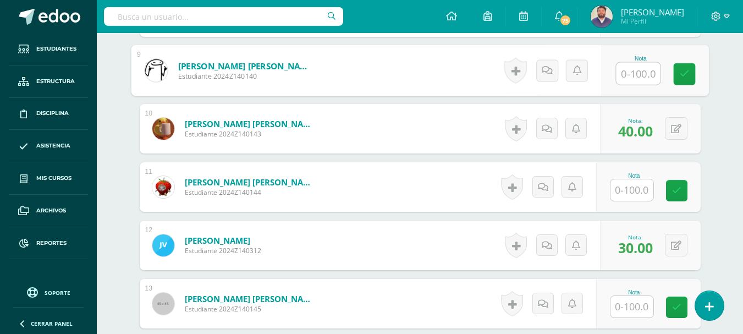
click at [626, 180] on input "text" at bounding box center [632, 189] width 43 height 21
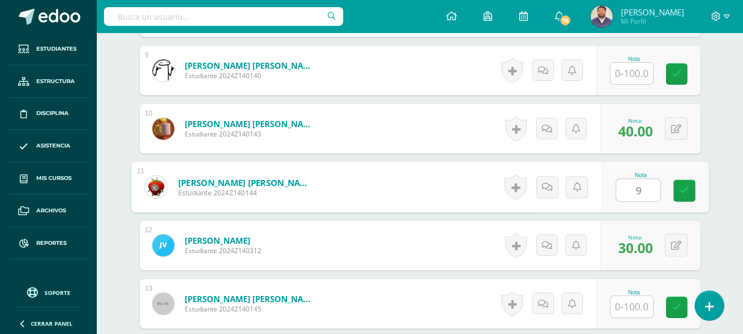
type input "90"
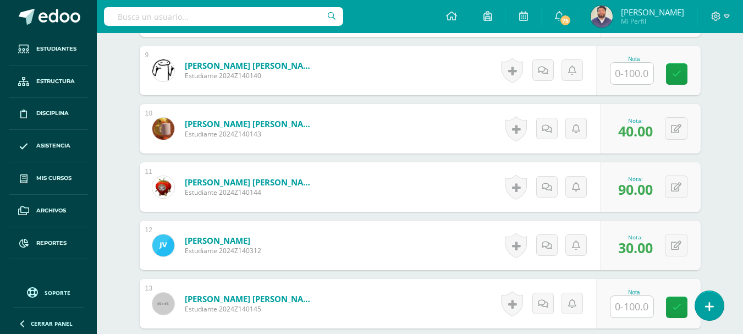
scroll to position [921, 0]
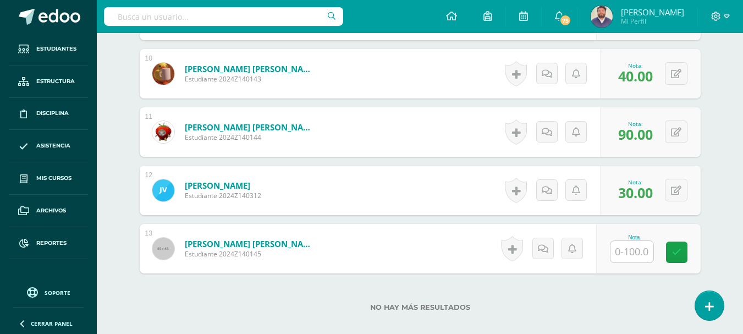
click at [622, 241] on input "text" at bounding box center [632, 251] width 43 height 21
type input "55"
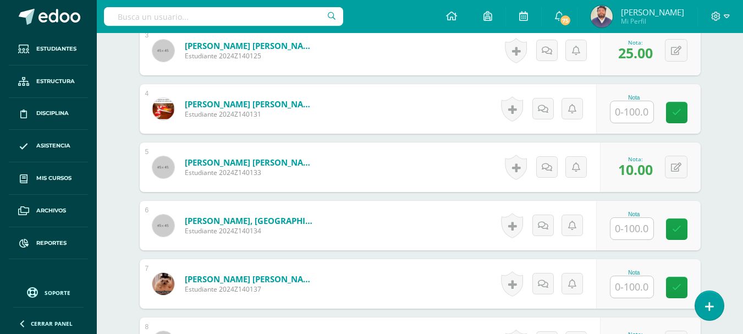
scroll to position [481, 0]
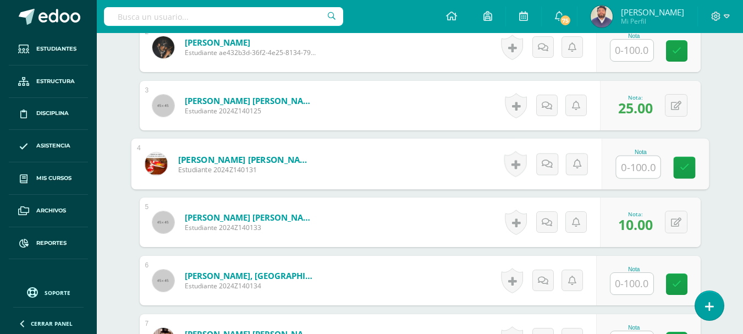
click at [633, 163] on input "text" at bounding box center [638, 167] width 44 height 22
type input "55"
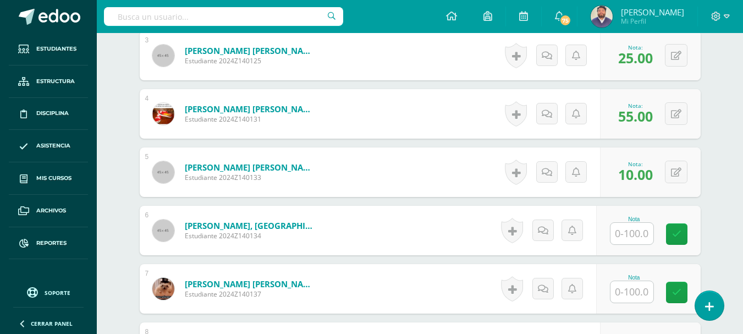
scroll to position [536, 0]
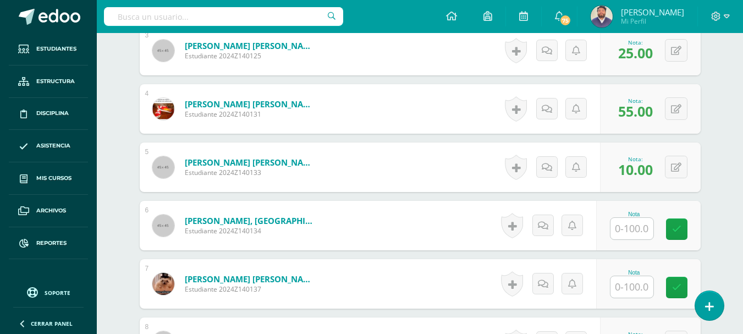
click at [627, 276] on input "text" at bounding box center [632, 286] width 43 height 21
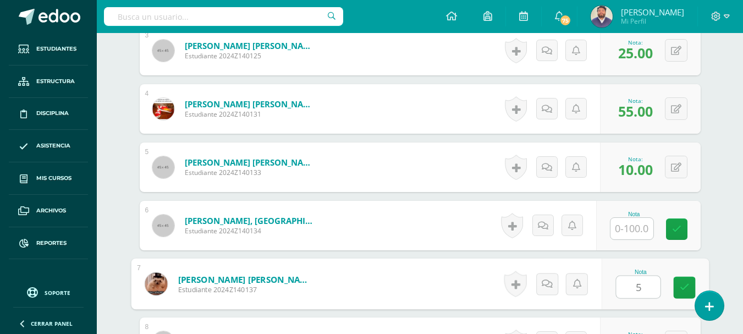
type input "50"
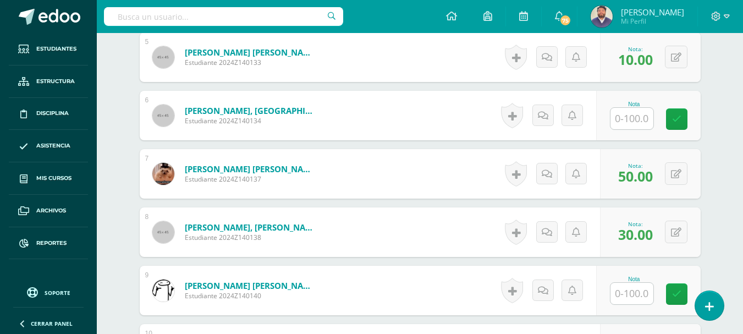
scroll to position [591, 0]
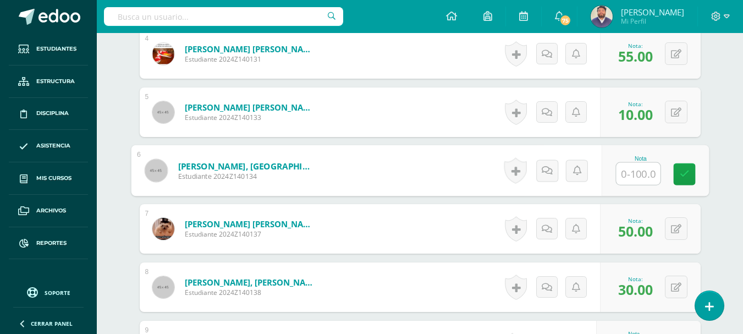
click at [639, 167] on input "text" at bounding box center [638, 174] width 44 height 22
type input "85"
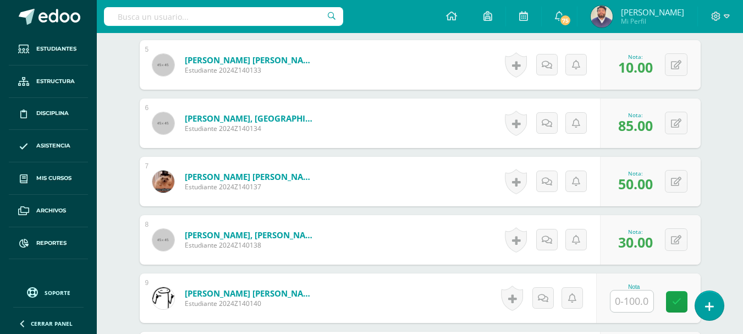
scroll to position [701, 0]
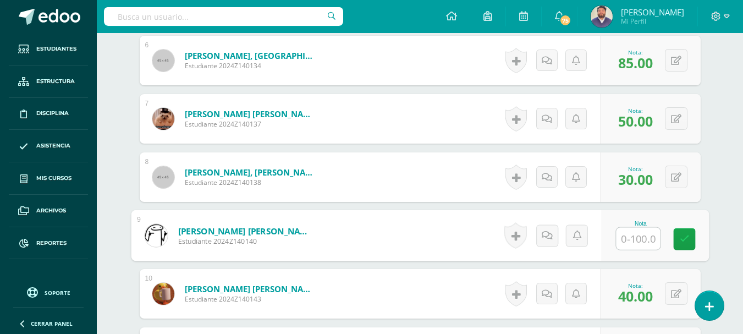
click at [629, 229] on input "text" at bounding box center [638, 239] width 44 height 22
type input "60"
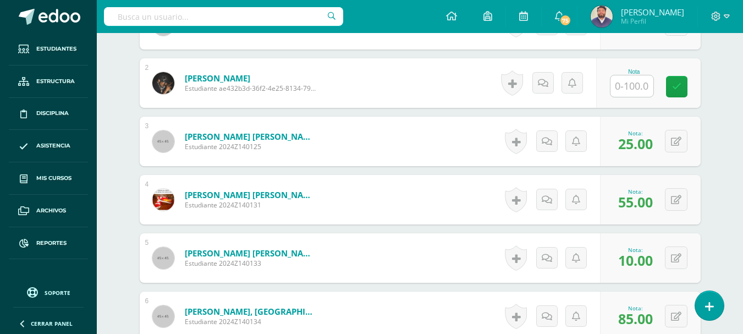
scroll to position [426, 0]
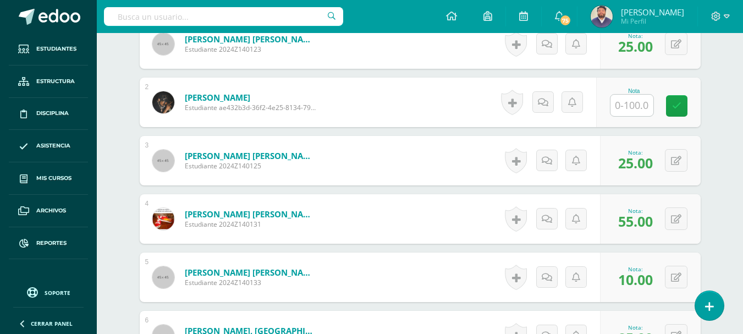
click at [635, 95] on input "text" at bounding box center [632, 105] width 43 height 21
type input "55"
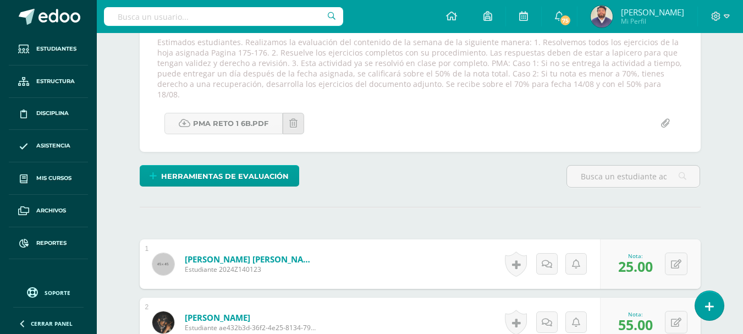
scroll to position [151, 0]
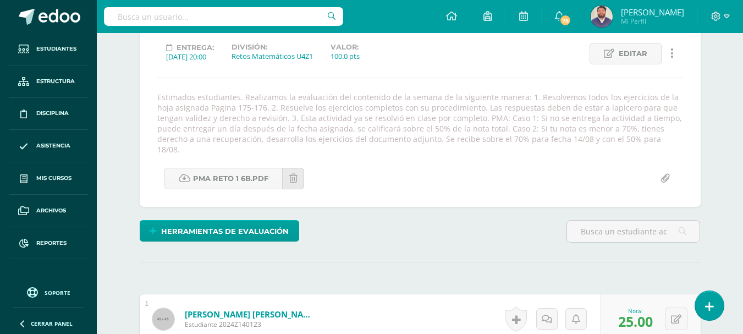
drag, startPoint x: 210, startPoint y: 139, endPoint x: 622, endPoint y: 138, distance: 412.6
click at [622, 138] on div "Estimados estudiantes. Realizamos la evaluación del contenido de la semana de l…" at bounding box center [420, 123] width 535 height 63
copy div "desarrolla los ejercicios del documento adjunto. Se recibe sobre el 70% para fe…"
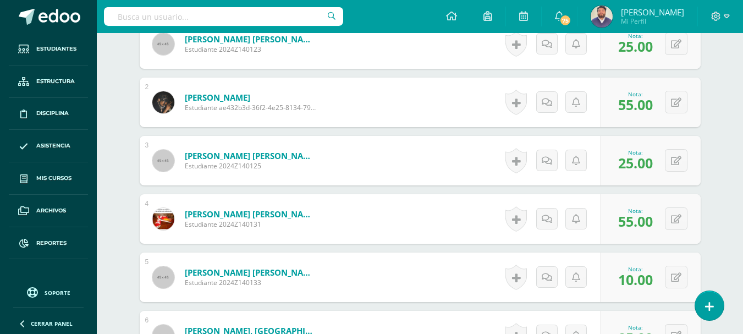
scroll to position [371, 0]
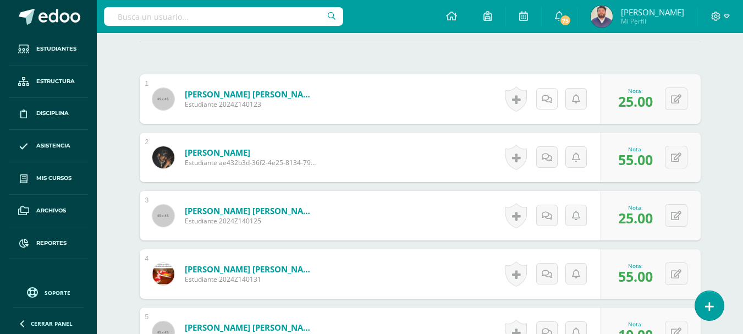
click at [545, 95] on icon at bounding box center [547, 99] width 10 height 9
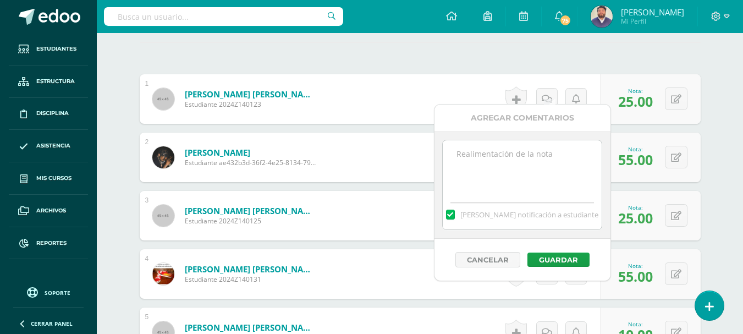
click at [495, 147] on textarea at bounding box center [522, 167] width 159 height 55
paste textarea "desarrolla los ejercicios del documento adjunto. Se recibe sobre el 70% para fe…"
click at [460, 156] on textarea "desarrolla los ejercicios del documento adjunto. Se recibe sobre el 70% para fe…" at bounding box center [522, 167] width 159 height 55
drag, startPoint x: 547, startPoint y: 187, endPoint x: 429, endPoint y: 153, distance: 123.5
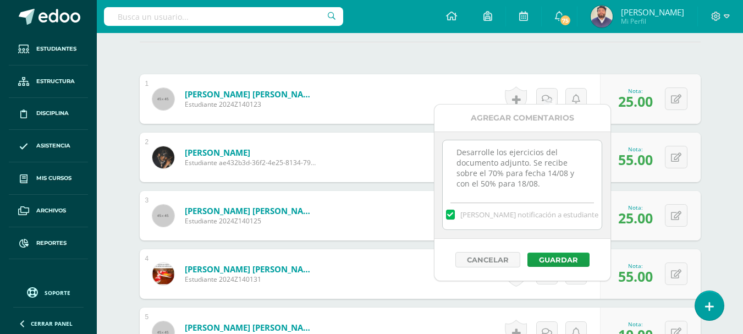
click at [429, 153] on body "Estudiantes Estructura Disciplina Asistencia Mis cursos Archivos Reportes Sopor…" at bounding box center [371, 289] width 743 height 1320
type textarea "Desarrolle los ejercicios del documento adjunto. Se recibe sobre el 70% para fe…"
click at [564, 259] on button "Guardar" at bounding box center [559, 260] width 62 height 14
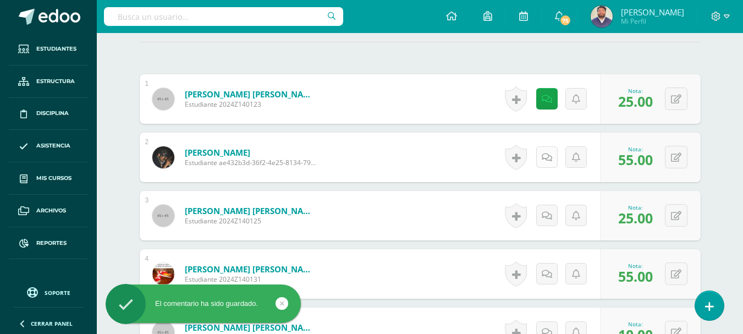
click at [541, 150] on link at bounding box center [546, 156] width 21 height 21
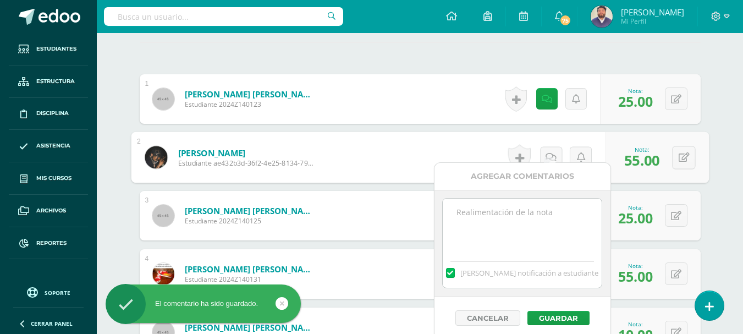
click at [489, 222] on textarea at bounding box center [522, 226] width 159 height 55
paste textarea "Desarrolle los ejercicios del documento adjunto. Se recibe sobre el 70% para fe…"
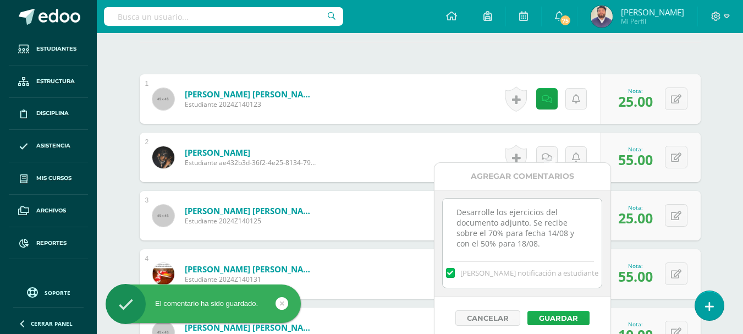
type textarea "Desarrolle los ejercicios del documento adjunto. Se recibe sobre el 70% para fe…"
click at [560, 316] on button "Guardar" at bounding box center [559, 318] width 62 height 14
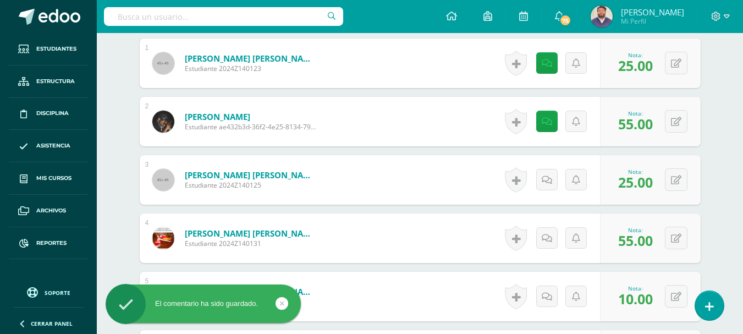
scroll to position [426, 0]
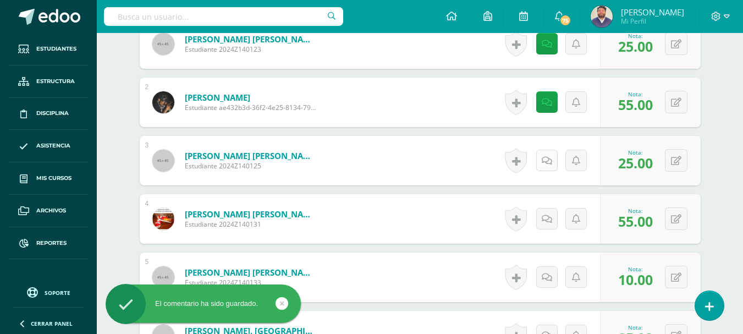
click at [550, 156] on icon at bounding box center [547, 160] width 10 height 9
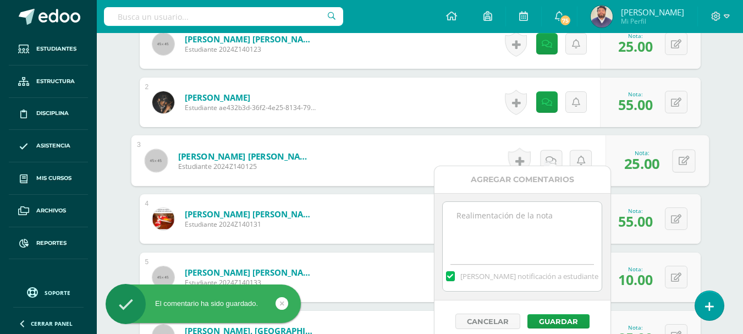
click at [535, 220] on textarea at bounding box center [522, 229] width 159 height 55
paste textarea "Desarrolle los ejercicios del documento adjunto. Se recibe sobre el 70% para fe…"
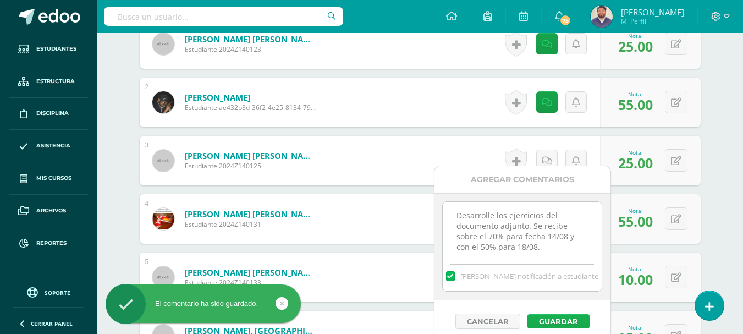
type textarea "Desarrolle los ejercicios del documento adjunto. Se recibe sobre el 70% para fe…"
click at [550, 320] on button "Guardar" at bounding box center [559, 321] width 62 height 14
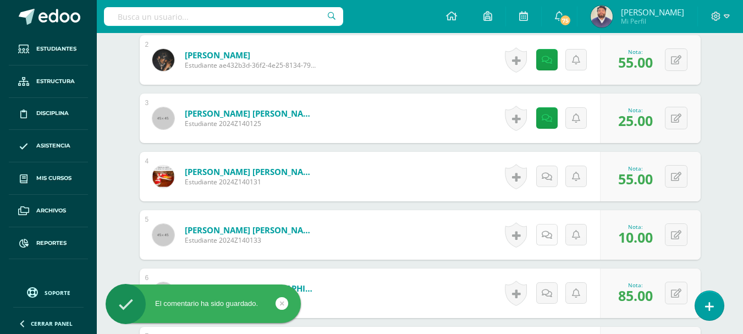
scroll to position [481, 0]
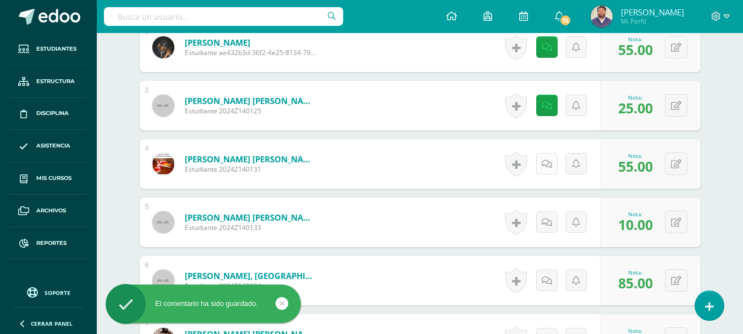
click at [546, 160] on icon at bounding box center [547, 164] width 10 height 9
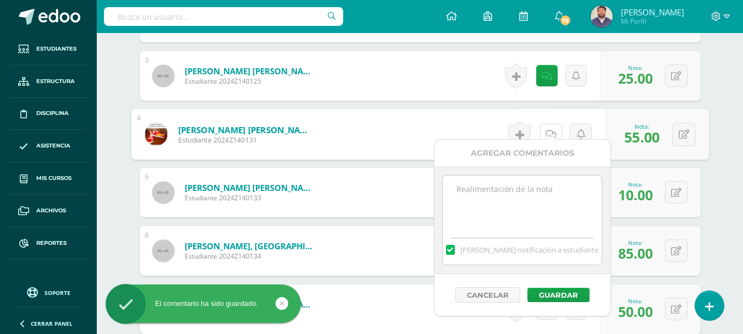
scroll to position [536, 0]
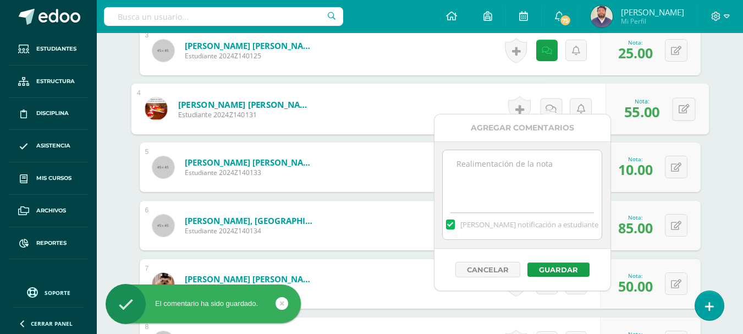
click at [506, 177] on textarea at bounding box center [522, 177] width 159 height 55
paste textarea "Desarrolle los ejercicios del documento adjunto. Se recibe sobre el 70% para fe…"
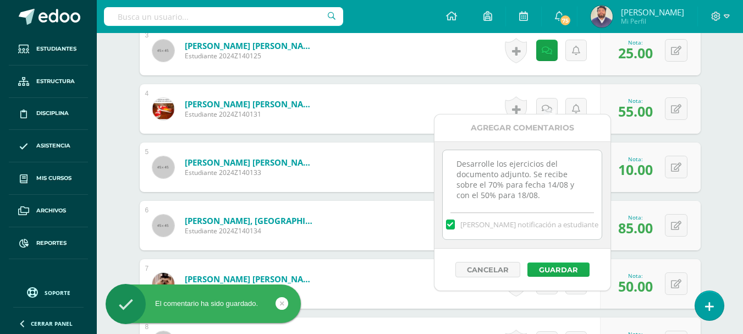
type textarea "Desarrolle los ejercicios del documento adjunto. Se recibe sobre el 70% para fe…"
click at [545, 270] on button "Guardar" at bounding box center [559, 269] width 62 height 14
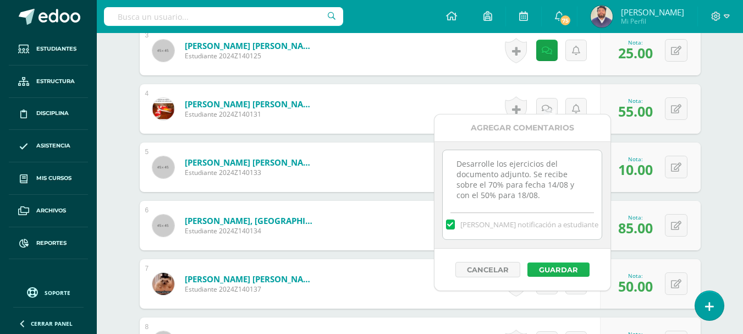
click at [563, 267] on body "El comentario ha sido guardado. El comentario ha sido guardado. El comentario h…" at bounding box center [371, 124] width 743 height 1320
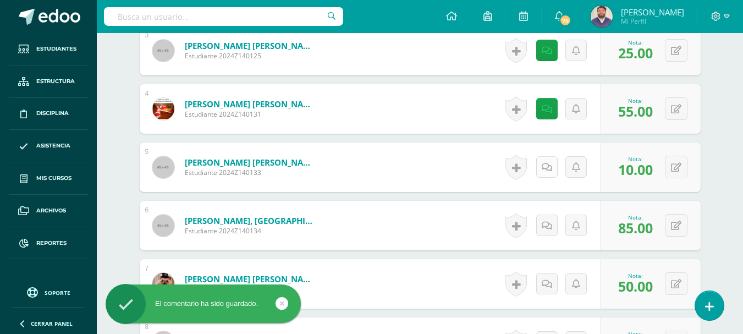
click at [556, 156] on link at bounding box center [546, 166] width 21 height 21
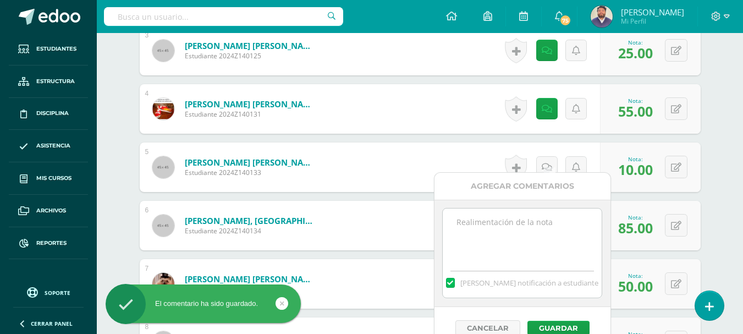
click at [546, 223] on textarea at bounding box center [522, 236] width 159 height 55
paste textarea "Desarrolle los ejercicios del documento adjunto. Se recibe sobre el 70% para fe…"
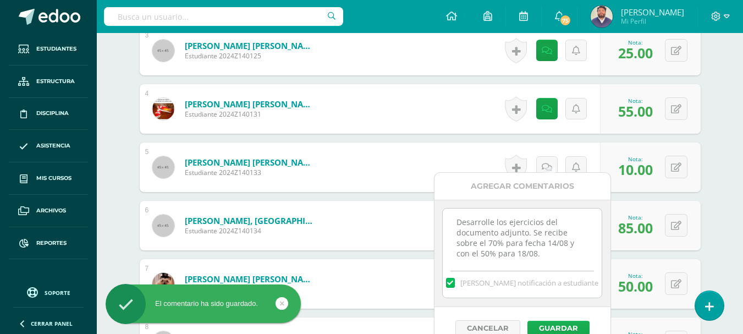
type textarea "Desarrolle los ejercicios del documento adjunto. Se recibe sobre el 70% para fe…"
click at [551, 325] on button "Guardar" at bounding box center [559, 328] width 62 height 14
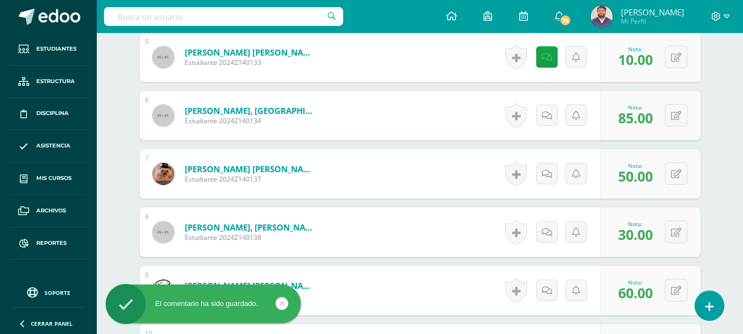
scroll to position [701, 0]
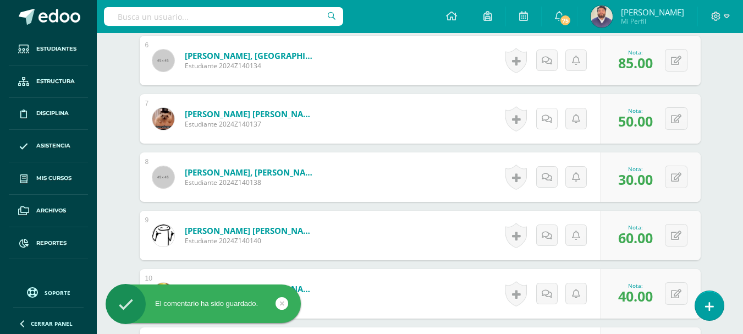
click at [548, 115] on link at bounding box center [546, 118] width 21 height 21
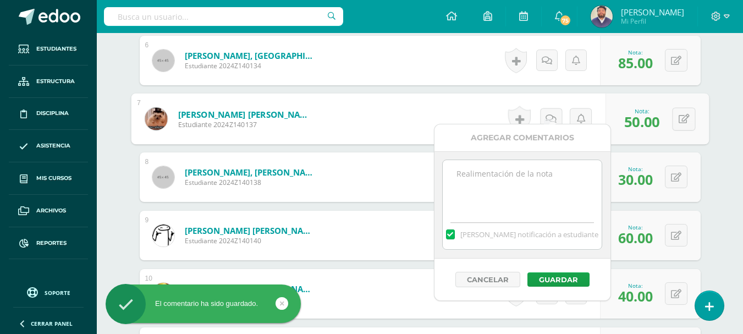
click at [543, 166] on textarea at bounding box center [522, 187] width 159 height 55
paste textarea "Desarrolle los ejercicios del documento adjunto. Se recibe sobre el 70% para fe…"
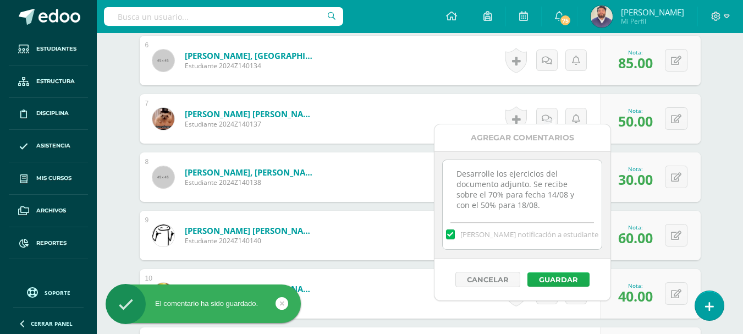
type textarea "Desarrolle los ejercicios del documento adjunto. Se recibe sobre el 70% para fe…"
click at [550, 276] on button "Guardar" at bounding box center [559, 279] width 62 height 14
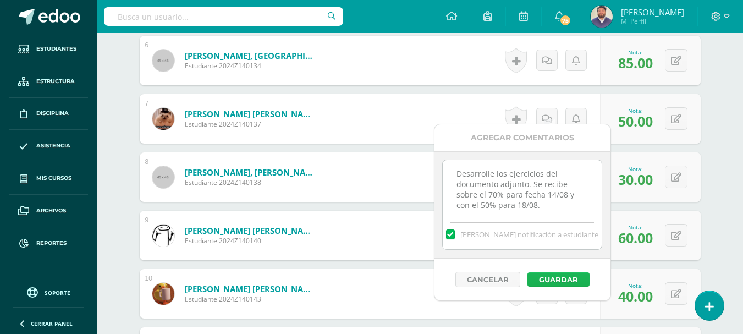
click at [550, 276] on button "Guardar" at bounding box center [559, 279] width 62 height 14
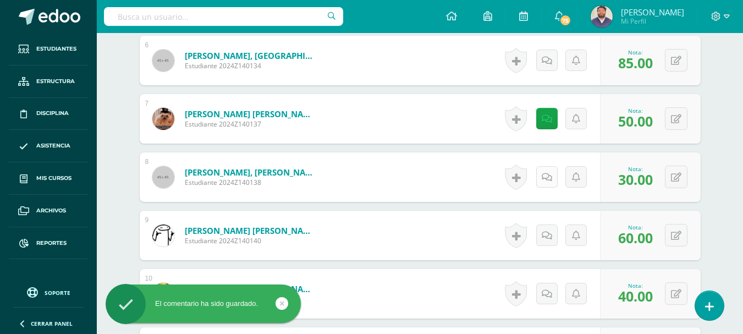
click at [547, 173] on icon at bounding box center [547, 177] width 10 height 9
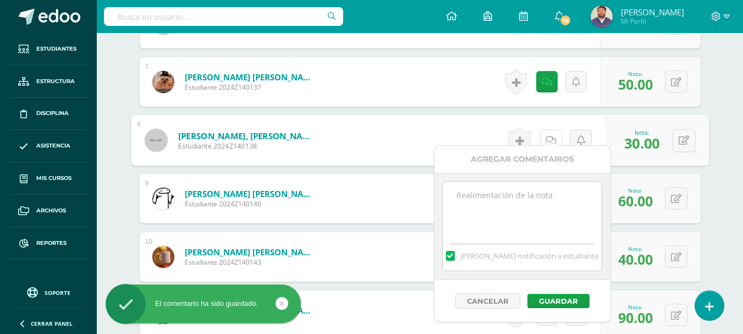
scroll to position [756, 0]
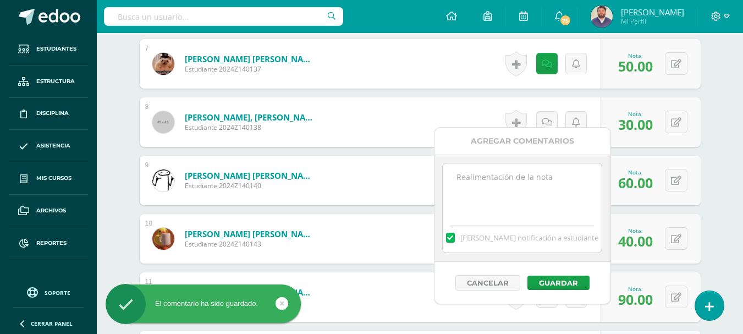
click at [515, 198] on textarea at bounding box center [522, 190] width 159 height 55
paste textarea "Desarrolle los ejercicios del documento adjunto. Se recibe sobre el 70% para fe…"
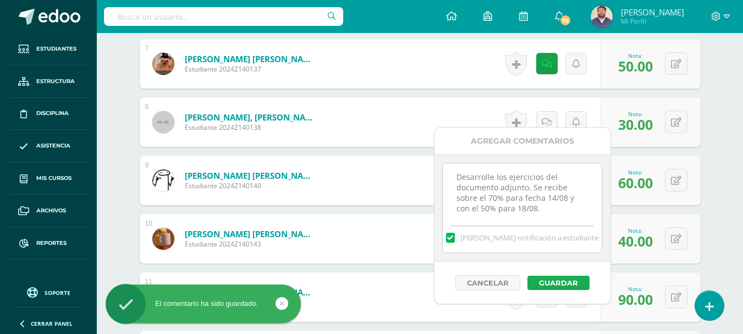
type textarea "Desarrolle los ejercicios del documento adjunto. Se recibe sobre el 70% para fe…"
click at [541, 279] on button "Guardar" at bounding box center [559, 283] width 62 height 14
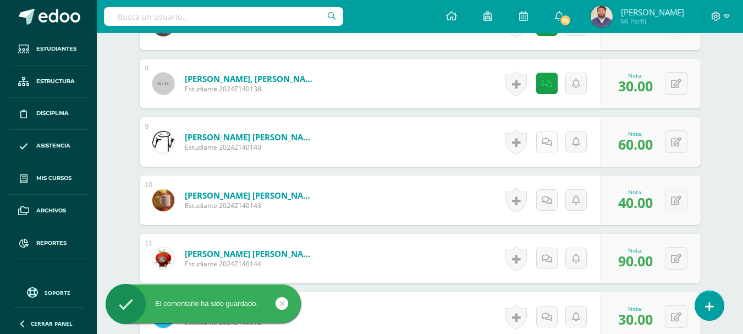
scroll to position [811, 0]
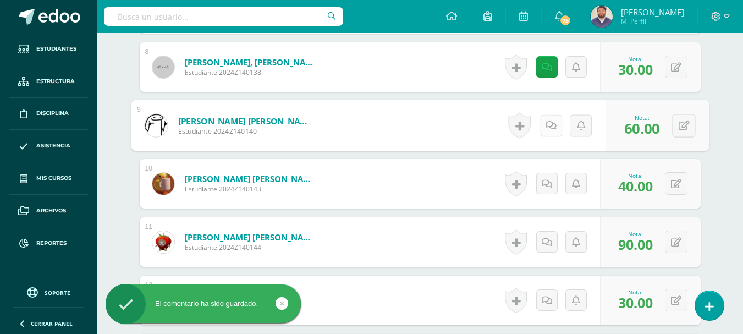
click at [548, 114] on link at bounding box center [551, 125] width 22 height 22
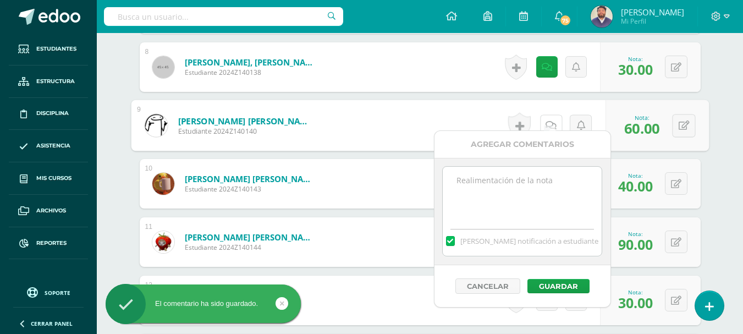
scroll to position [866, 0]
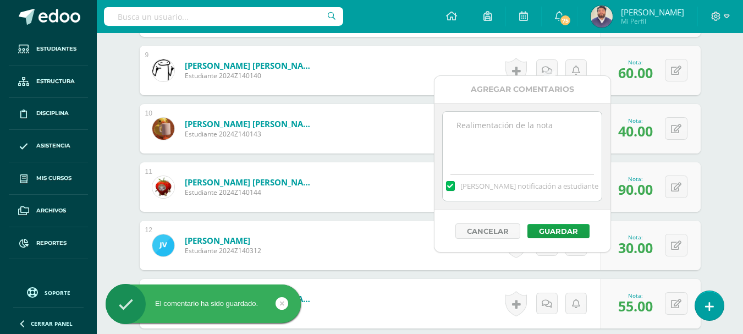
click at [524, 129] on textarea at bounding box center [522, 139] width 159 height 55
paste textarea "Desarrolle los ejercicios del documento adjunto. Se recibe sobre el 70% para fe…"
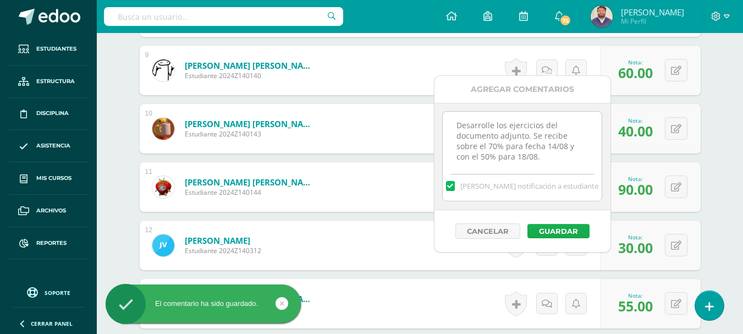
type textarea "Desarrolle los ejercicios del documento adjunto. Se recibe sobre el 70% para fe…"
click at [536, 234] on button "Guardar" at bounding box center [559, 231] width 62 height 14
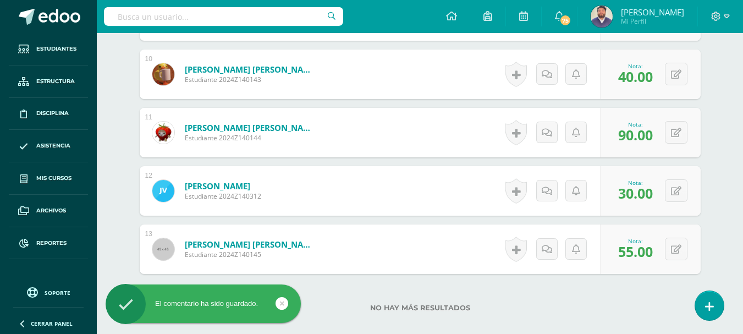
scroll to position [921, 0]
click at [547, 69] on icon at bounding box center [547, 73] width 10 height 9
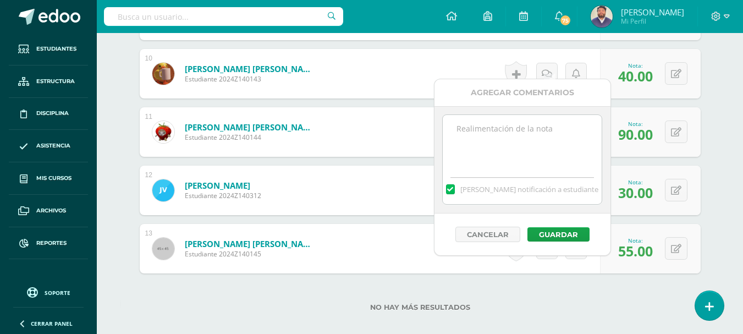
click at [529, 135] on textarea at bounding box center [522, 142] width 159 height 55
paste textarea "Desarrolle los ejercicios del documento adjunto. Se recibe sobre el 70% para fe…"
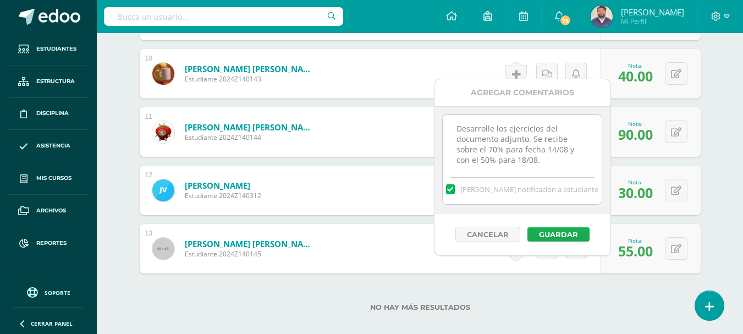
type textarea "Desarrolle los ejercicios del documento adjunto. Se recibe sobre el 70% para fe…"
click at [544, 239] on button "Guardar" at bounding box center [559, 234] width 62 height 14
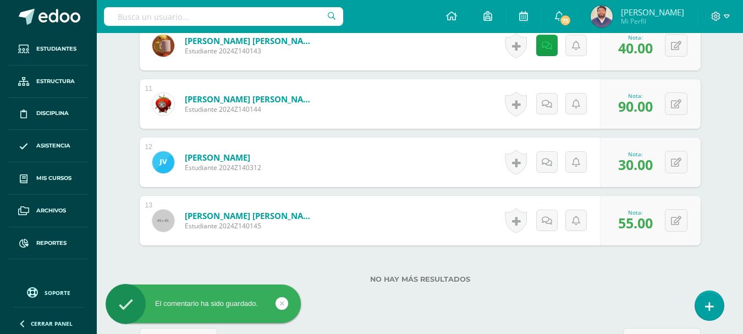
scroll to position [976, 0]
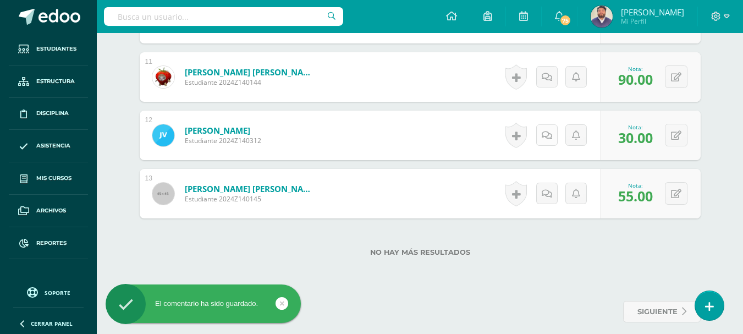
click at [546, 130] on link at bounding box center [546, 134] width 21 height 21
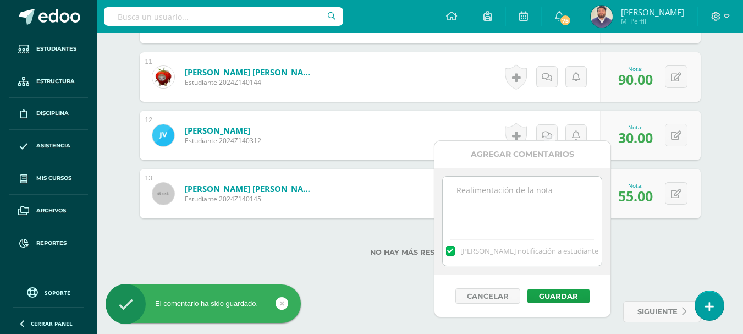
click at [535, 194] on textarea at bounding box center [522, 204] width 159 height 55
paste textarea "Desarrolle los ejercicios del documento adjunto. Se recibe sobre el 70% para fe…"
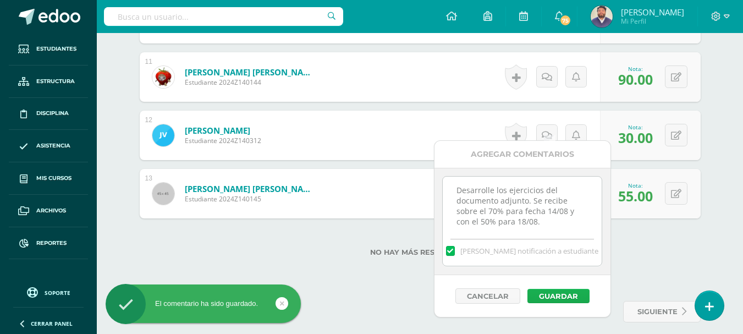
type textarea "Desarrolle los ejercicios del documento adjunto. Se recibe sobre el 70% para fe…"
click at [548, 298] on button "Guardar" at bounding box center [559, 296] width 62 height 14
click at [550, 295] on button "Guardar" at bounding box center [559, 296] width 62 height 14
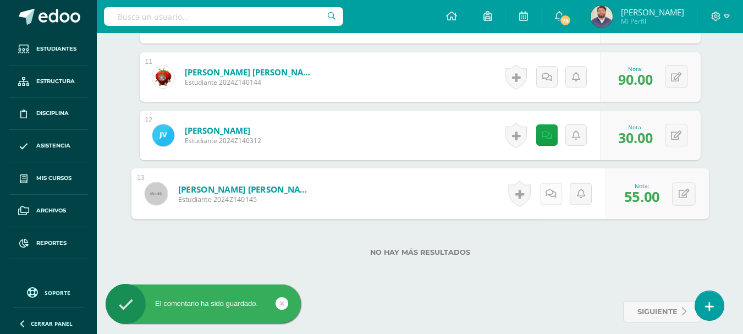
click at [550, 189] on icon at bounding box center [551, 193] width 11 height 9
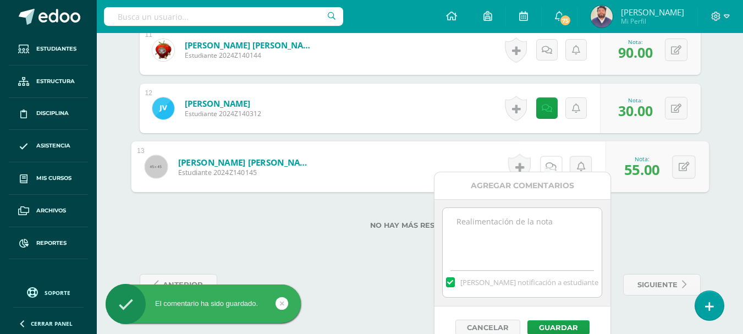
scroll to position [1018, 0]
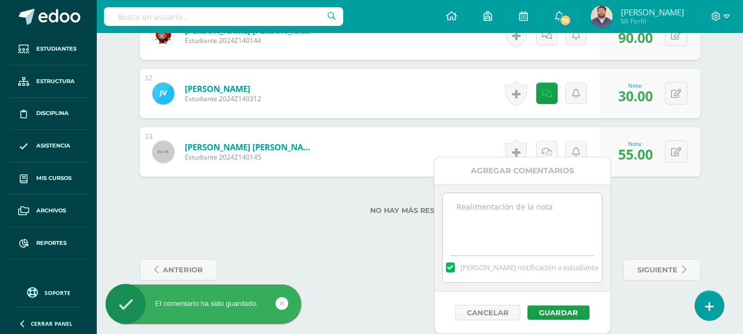
click at [526, 211] on textarea at bounding box center [522, 220] width 159 height 55
paste textarea "Desarrolle los ejercicios del documento adjunto. Se recibe sobre el 70% para fe…"
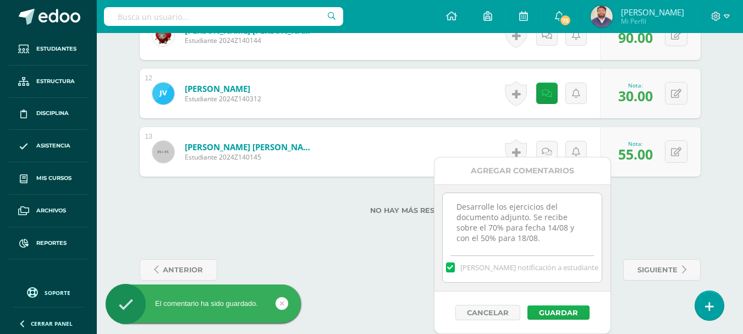
type textarea "Desarrolle los ejercicios del documento adjunto. Se recibe sobre el 70% para fe…"
click at [542, 316] on button "Guardar" at bounding box center [559, 312] width 62 height 14
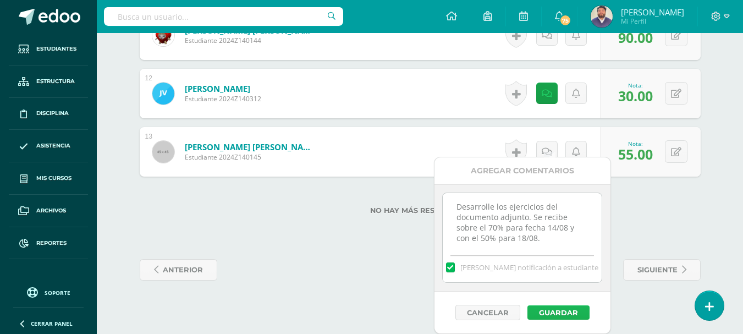
click at [546, 311] on button "Guardar" at bounding box center [559, 312] width 62 height 14
click at [547, 311] on button "Guardar" at bounding box center [559, 312] width 62 height 14
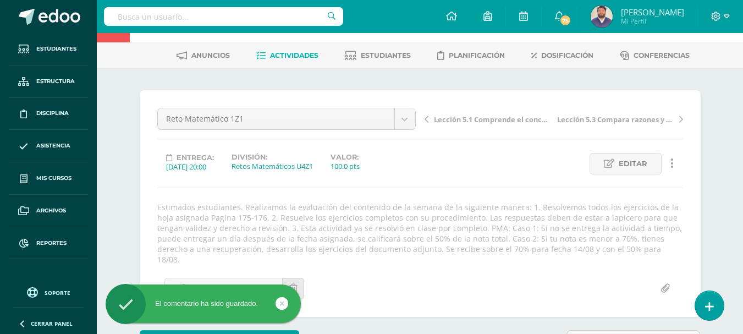
scroll to position [0, 0]
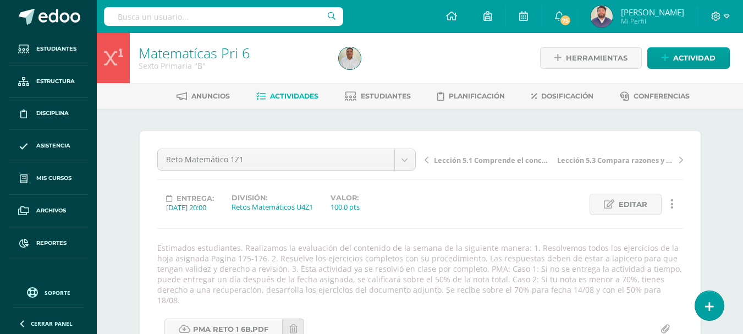
click at [291, 95] on span "Actividades" at bounding box center [294, 96] width 48 height 8
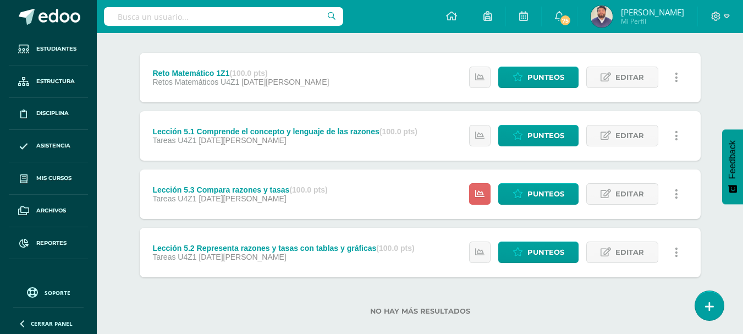
scroll to position [147, 0]
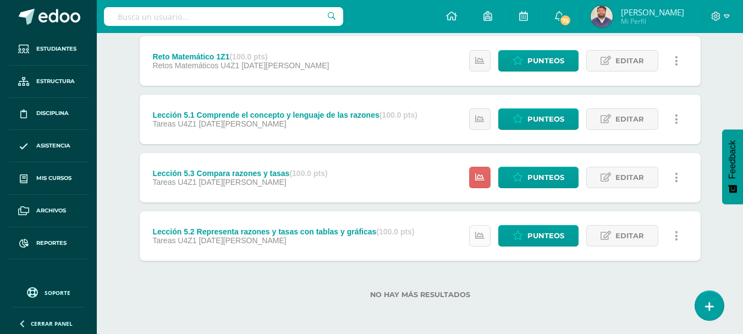
click at [483, 239] on icon at bounding box center [479, 235] width 9 height 9
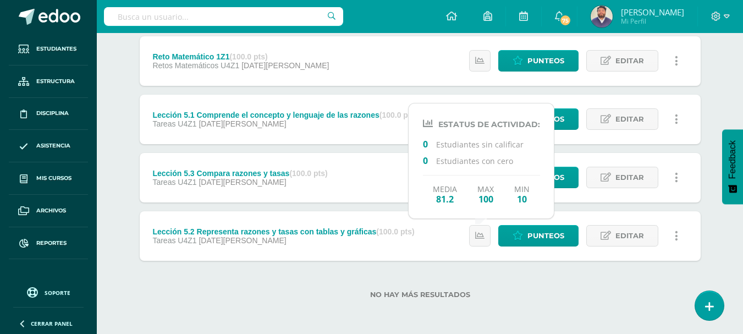
click at [467, 279] on div "No hay más resultados" at bounding box center [420, 286] width 561 height 51
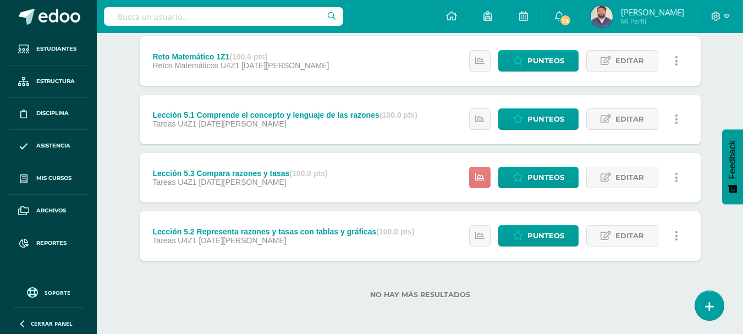
click at [475, 182] on link at bounding box center [479, 177] width 21 height 21
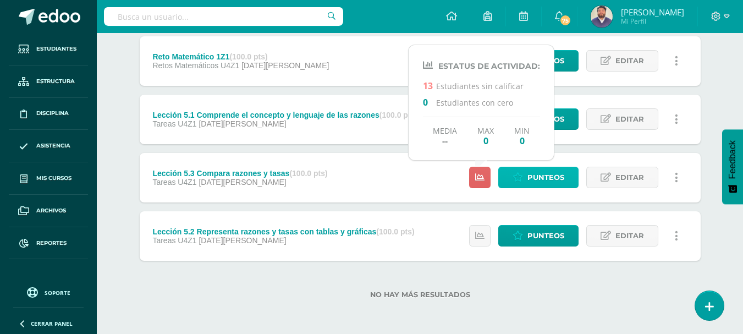
click at [522, 183] on link "Punteos" at bounding box center [538, 177] width 80 height 21
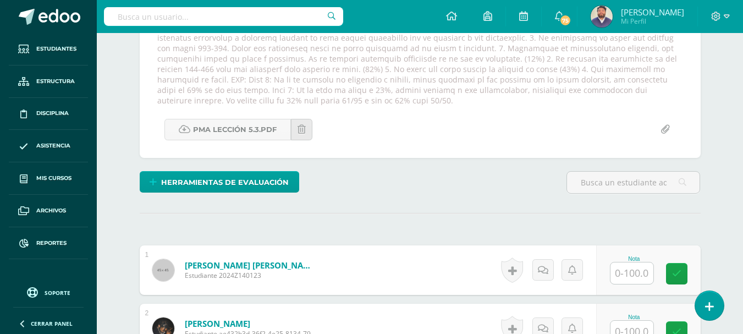
scroll to position [286, 0]
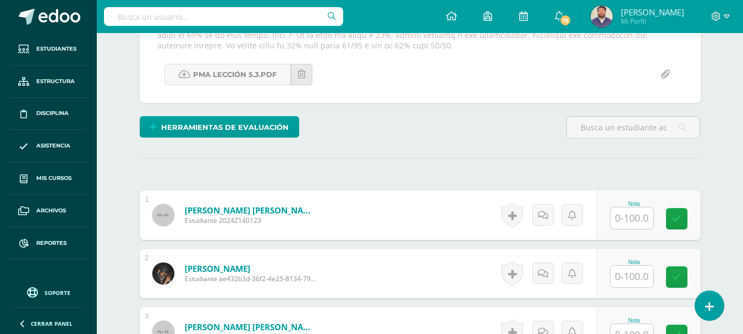
click at [627, 225] on input "text" at bounding box center [632, 217] width 43 height 21
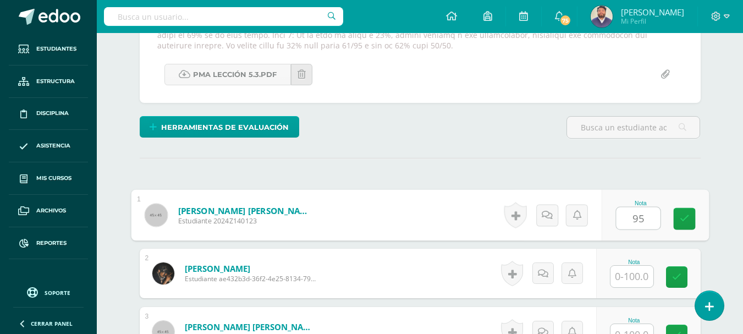
type input "95"
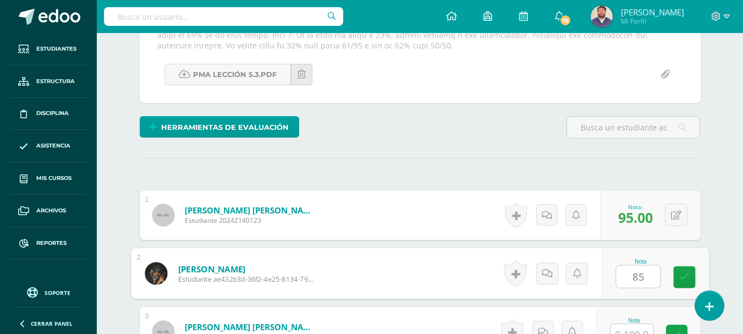
type input "85"
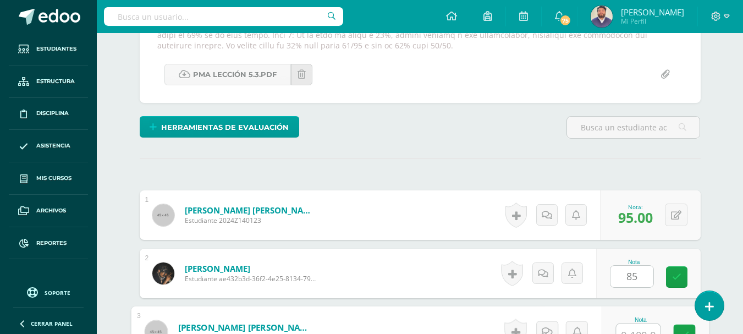
scroll to position [298, 0]
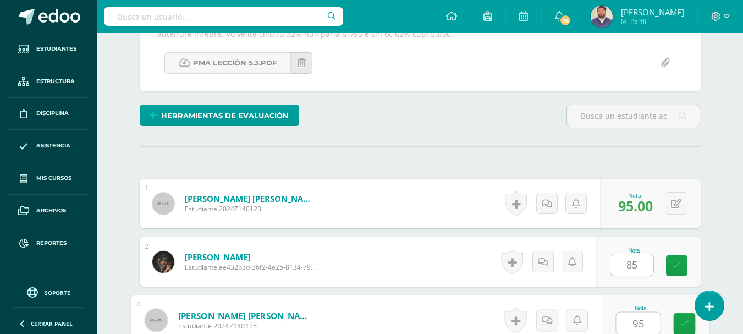
type input "95"
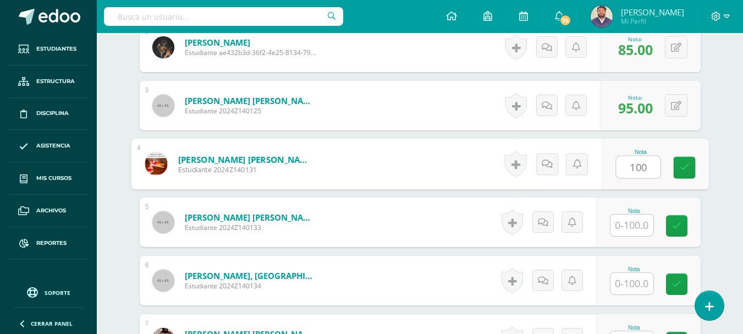
type input "100"
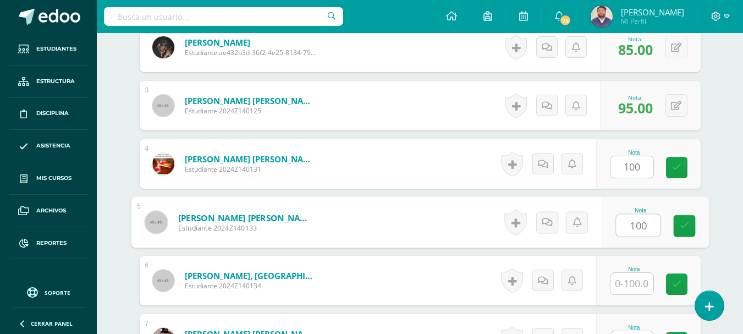
type input "100"
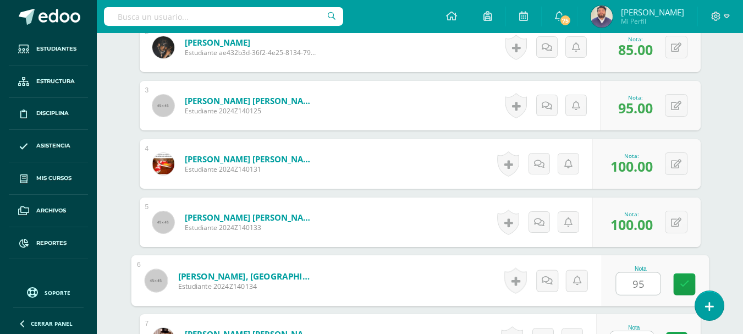
type input "95"
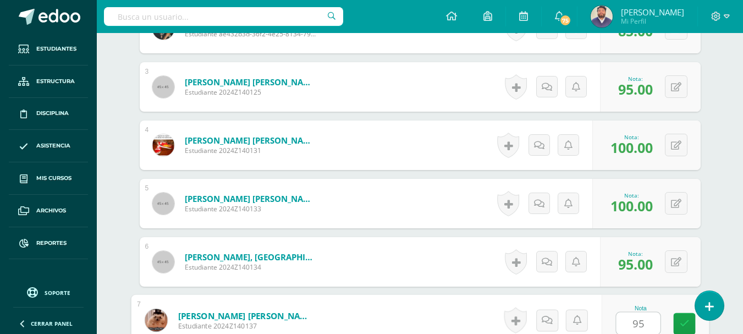
type input "95"
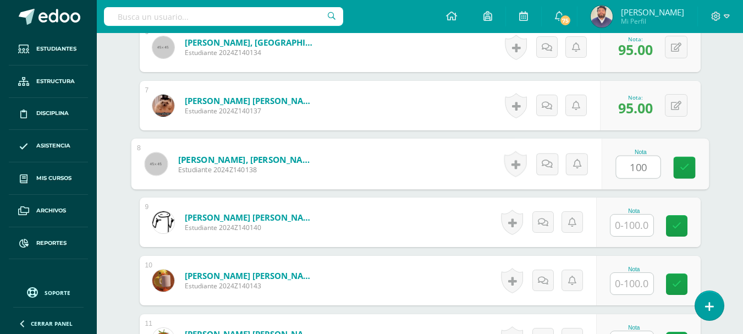
type input "100"
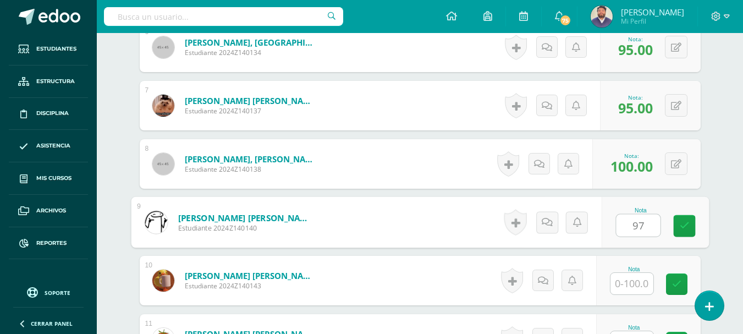
type input "97"
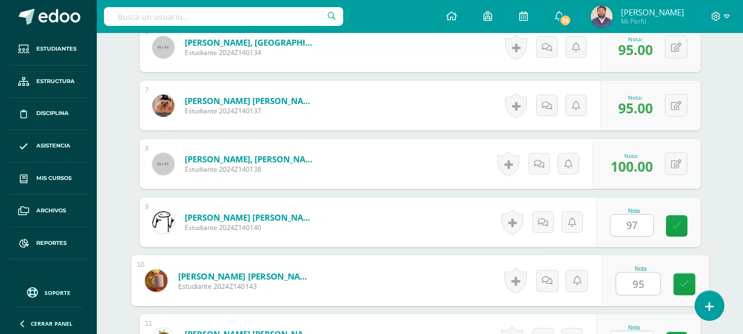
type input "95"
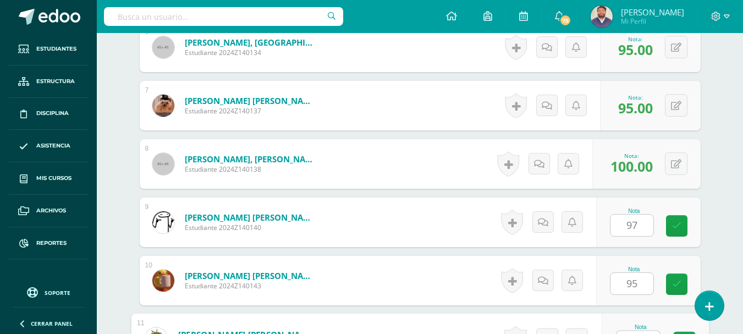
scroll to position [764, 0]
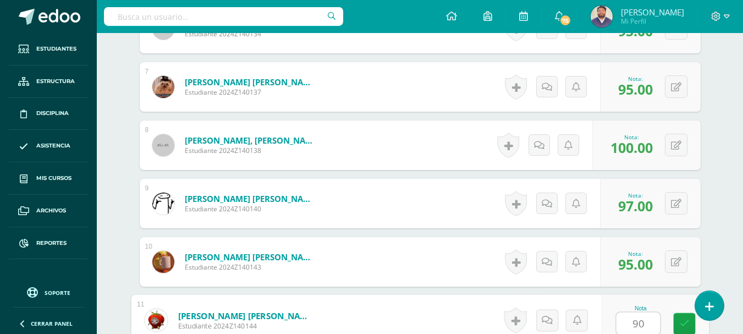
type input "90"
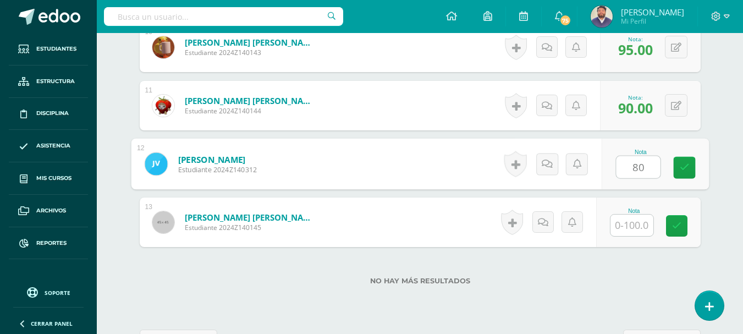
type input "80"
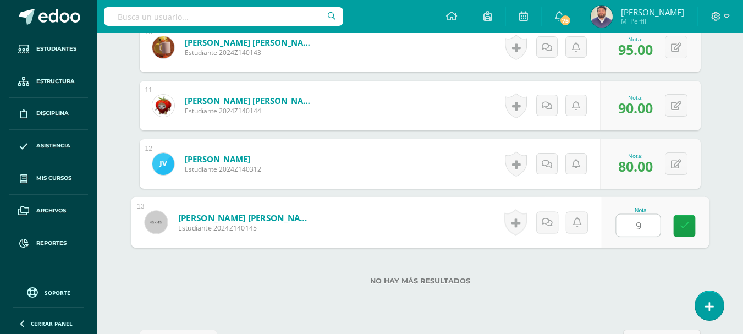
type input "90"
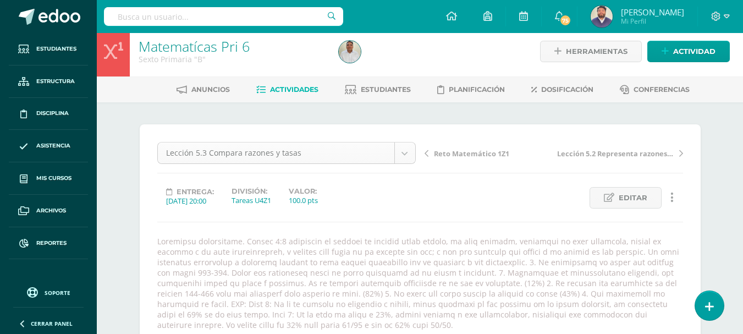
scroll to position [0, 0]
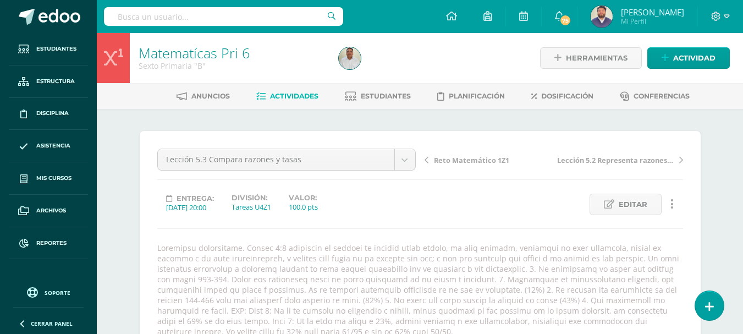
click at [300, 96] on span "Actividades" at bounding box center [294, 96] width 48 height 8
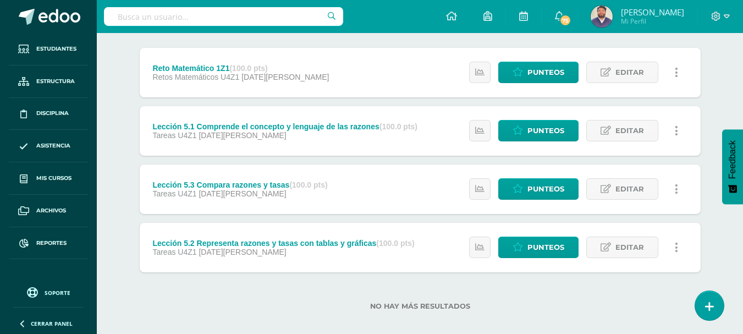
scroll to position [147, 0]
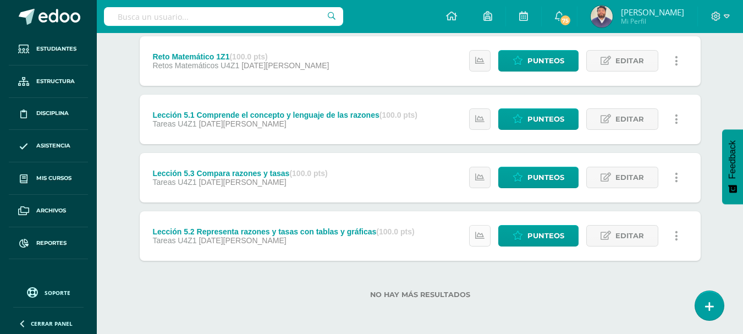
click at [476, 234] on icon at bounding box center [479, 235] width 9 height 9
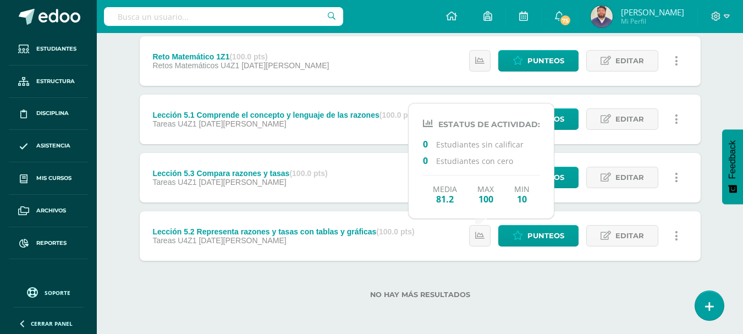
click at [453, 279] on div "No hay más resultados" at bounding box center [420, 286] width 561 height 51
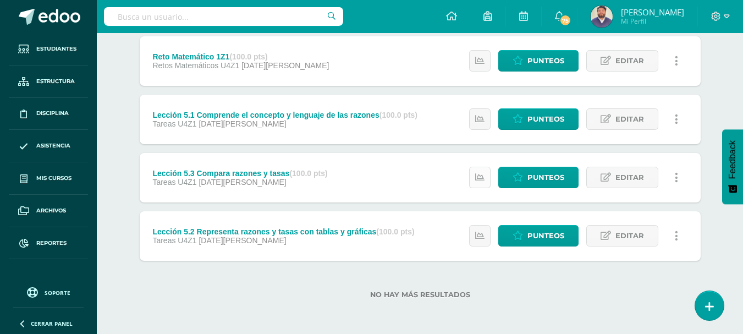
click at [484, 180] on icon at bounding box center [479, 177] width 9 height 9
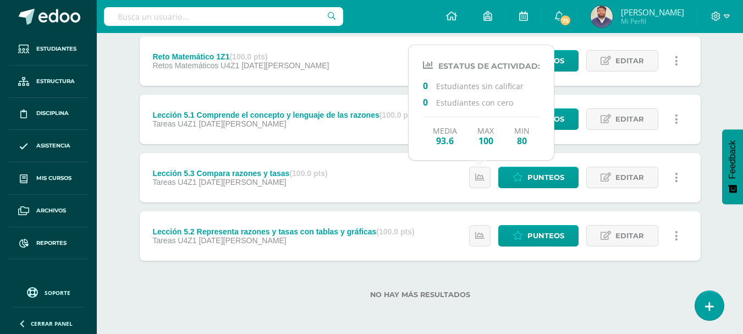
click at [103, 162] on div "Matematícas Pri 6 Sexto Primaria "B" Herramientas Detalle de asistencias Activi…" at bounding box center [420, 110] width 646 height 448
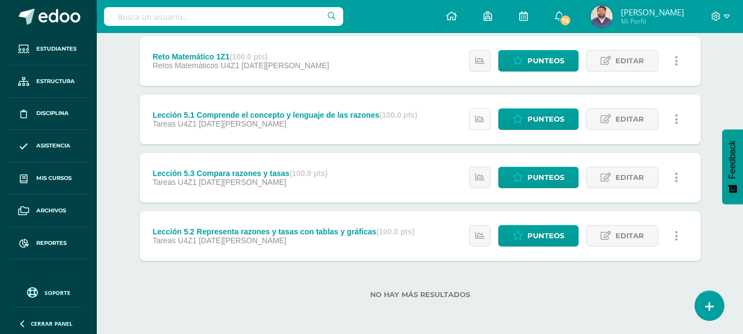
click at [479, 120] on icon at bounding box center [479, 118] width 9 height 9
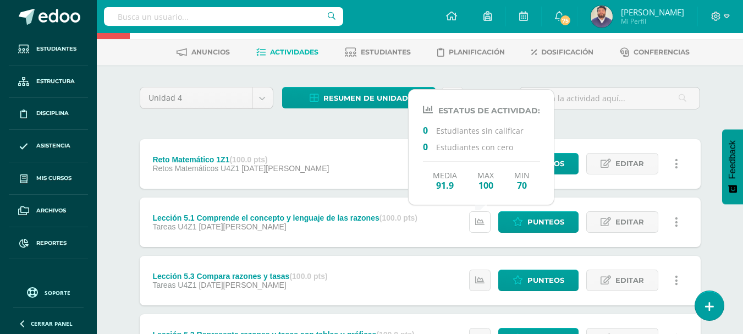
scroll to position [37, 0]
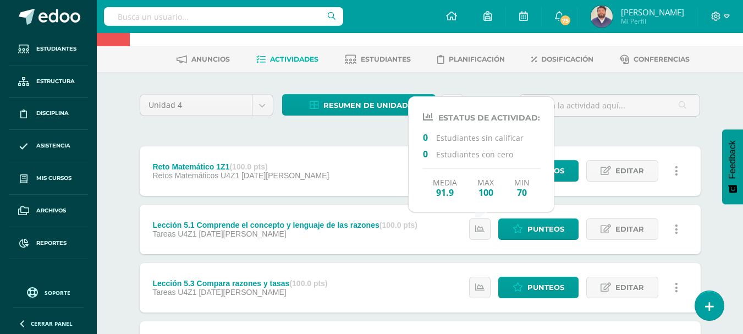
click at [124, 179] on div "Unidad 4 Unidad 1 Unidad 2 Unidad 3 Unidad 4 Resumen de unidad Descargar como H…" at bounding box center [420, 258] width 605 height 372
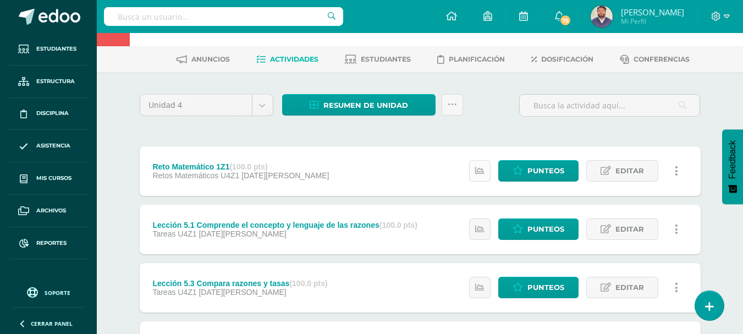
click at [481, 168] on icon at bounding box center [479, 170] width 9 height 9
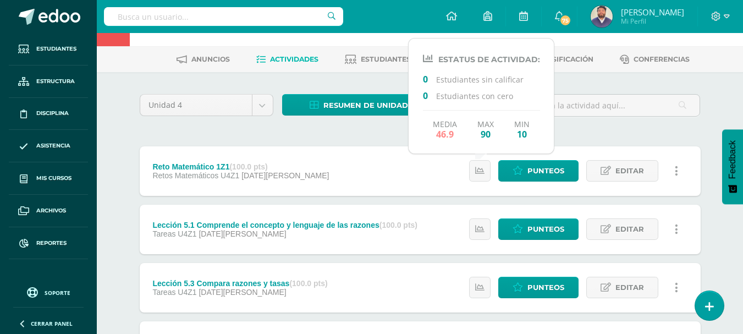
click at [110, 138] on div "Matematícas Pri 6 Sexto Primaria "B" Herramientas Detalle de asistencias Activi…" at bounding box center [420, 220] width 646 height 448
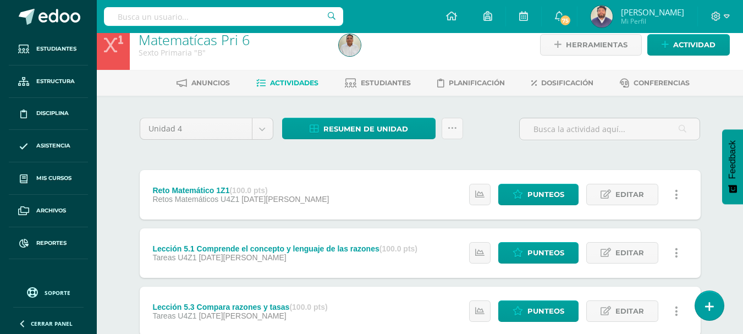
scroll to position [0, 0]
